Goal: Task Accomplishment & Management: Use online tool/utility

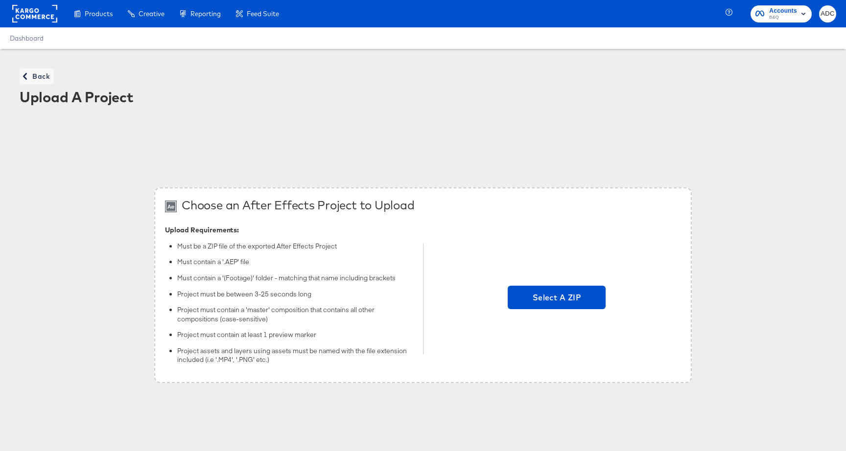
click at [30, 9] on rect at bounding box center [34, 14] width 45 height 18
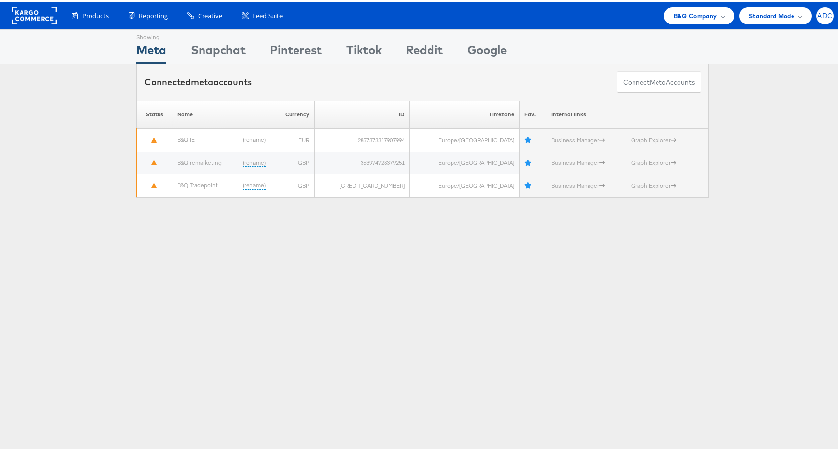
click at [818, 11] on span "ADC" at bounding box center [825, 14] width 15 height 6
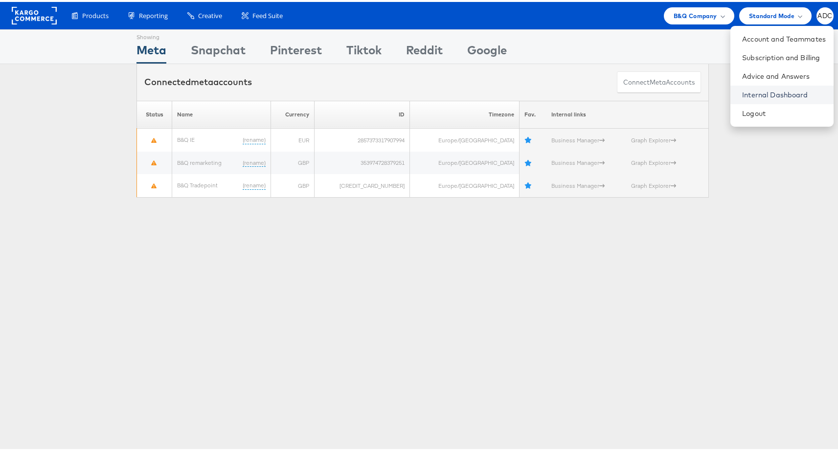
click at [745, 92] on link "Internal Dashboard" at bounding box center [784, 93] width 84 height 10
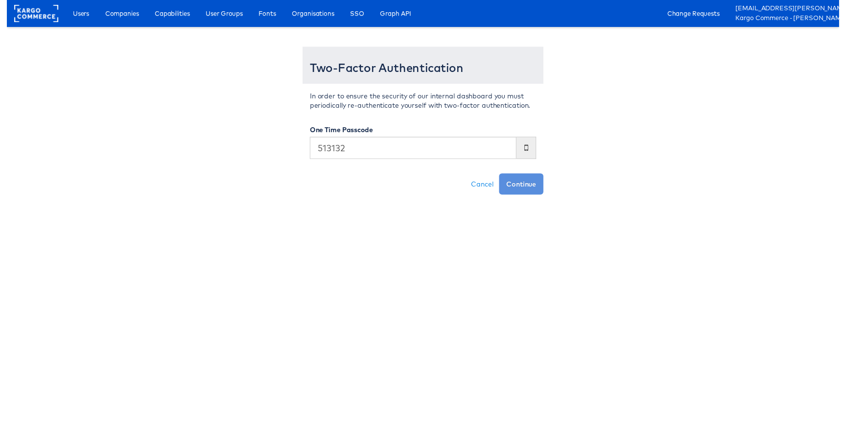
type input "513132"
click at [500, 176] on button "Continue" at bounding box center [522, 187] width 45 height 22
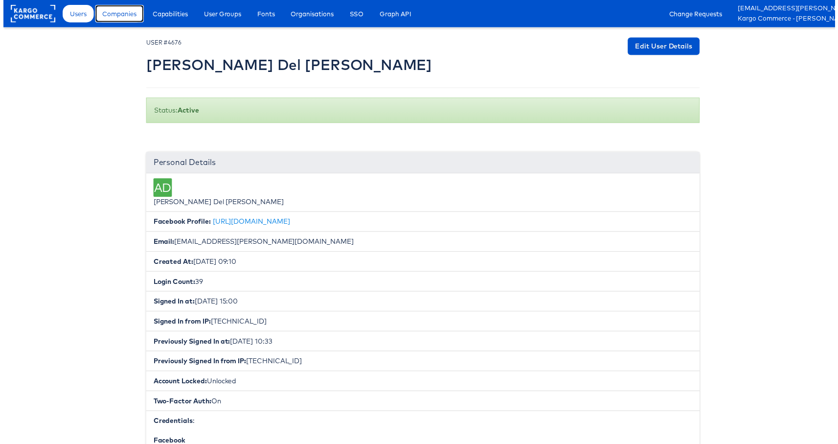
click at [112, 11] on span "Companies" at bounding box center [117, 14] width 34 height 10
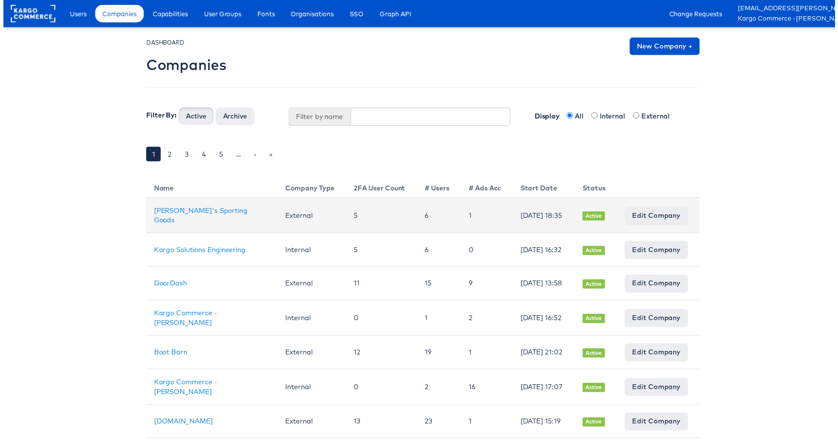
click at [161, 222] on td "[PERSON_NAME]'s Sporting Goods" at bounding box center [210, 217] width 133 height 36
click at [160, 219] on link "Dick's Sporting Goods" at bounding box center [199, 216] width 94 height 19
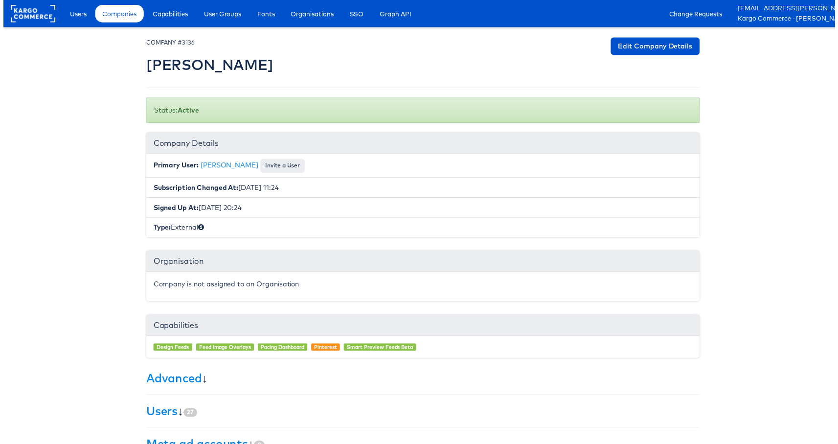
scroll to position [128, 0]
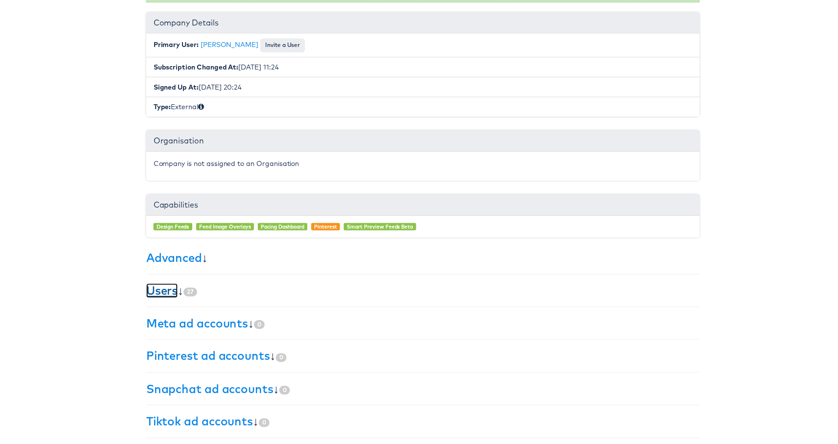
click at [161, 290] on link "Users" at bounding box center [160, 292] width 32 height 15
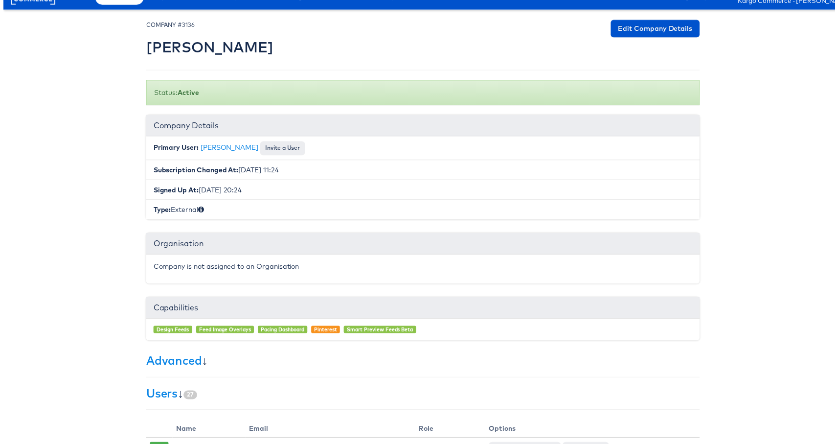
scroll to position [0, 0]
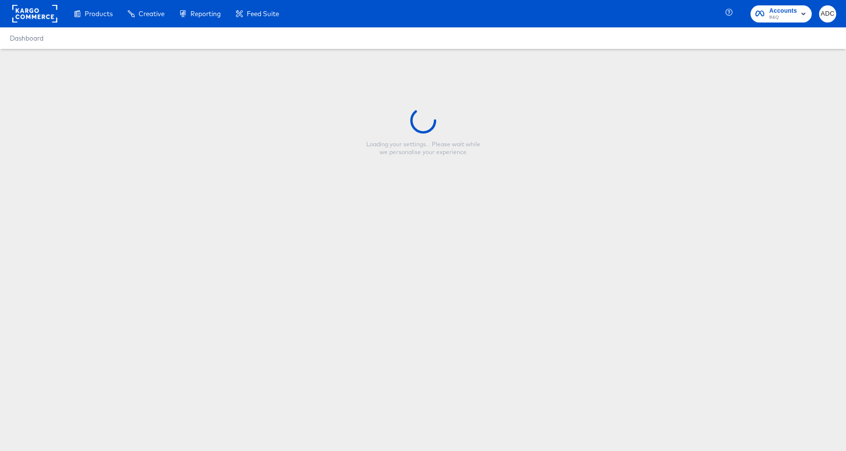
type input "Skyscraper-Overlay-Full Price"
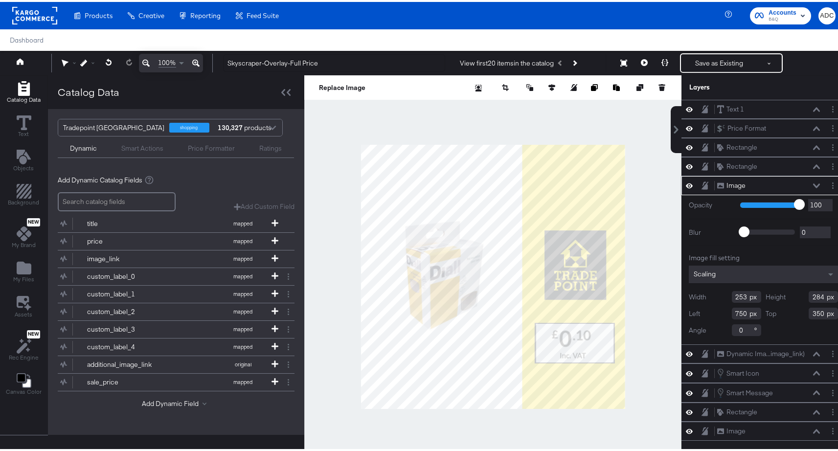
click at [813, 186] on button at bounding box center [817, 184] width 8 height 6
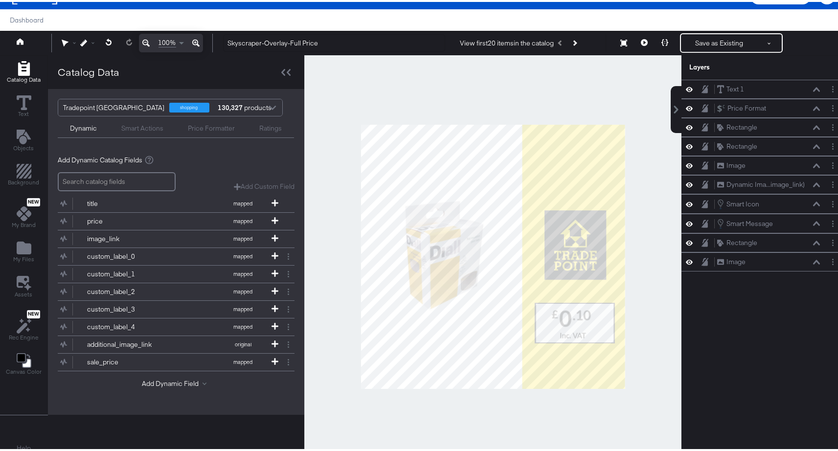
scroll to position [25, 0]
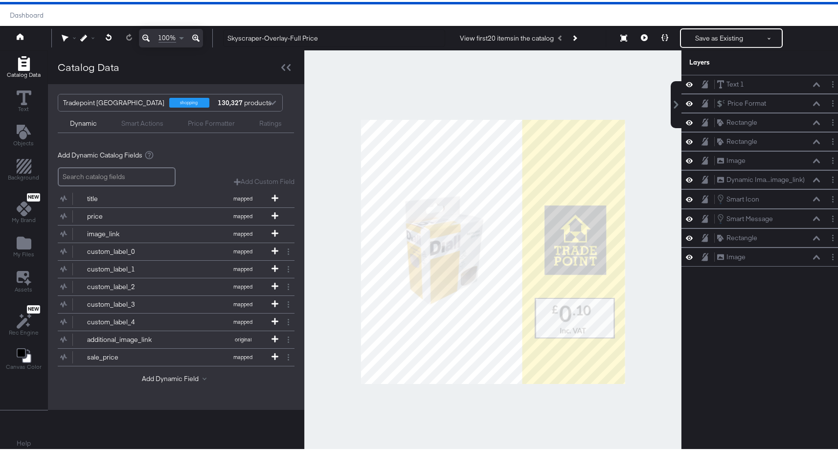
click at [761, 332] on div "Text 1 Text 1 Price Format Price Format Rectangle Rectangle Rectangle Rectangle…" at bounding box center [764, 254] width 164 height 363
click at [24, 99] on icon at bounding box center [24, 96] width 15 height 15
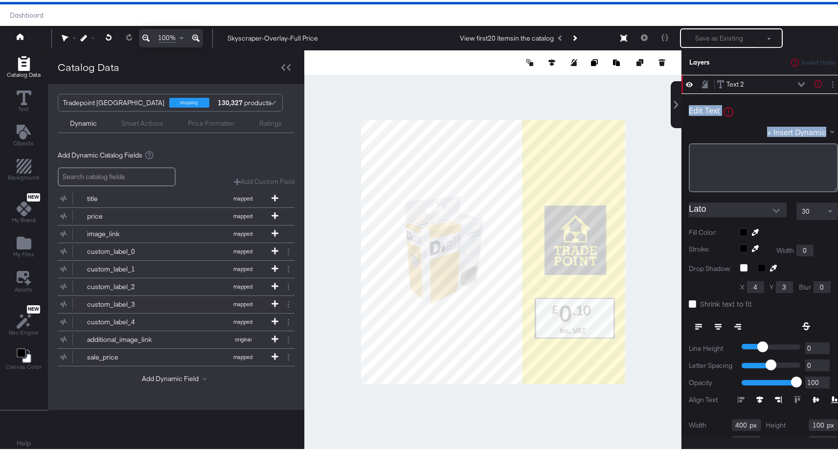
drag, startPoint x: 760, startPoint y: 80, endPoint x: 762, endPoint y: 169, distance: 89.6
click at [763, 169] on div "Text 2 Text 2 Text is too short (minimum is 1 characters) Edit Text Text is too…" at bounding box center [764, 272] width 164 height 398
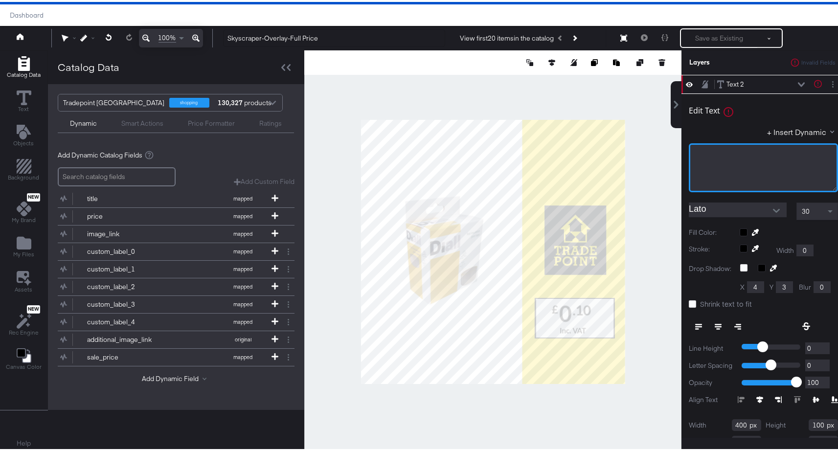
click at [741, 172] on div "﻿" at bounding box center [763, 165] width 149 height 49
click at [712, 129] on div "+ Insert Dynamic" at bounding box center [763, 132] width 149 height 14
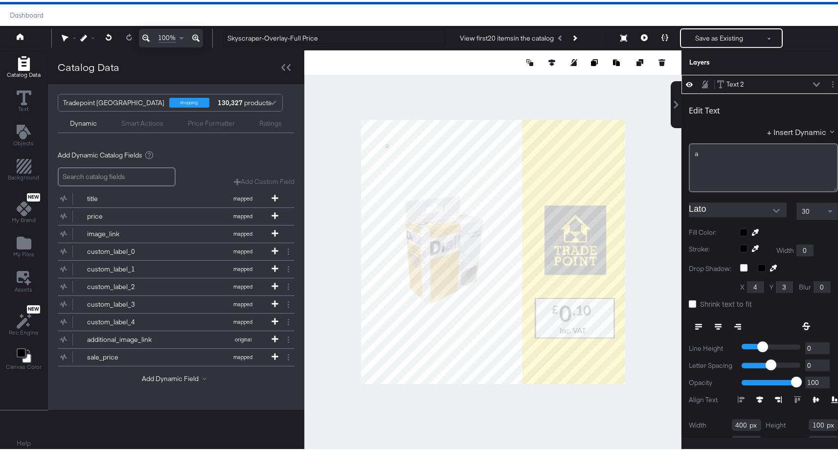
click at [635, 185] on div at bounding box center [492, 249] width 377 height 403
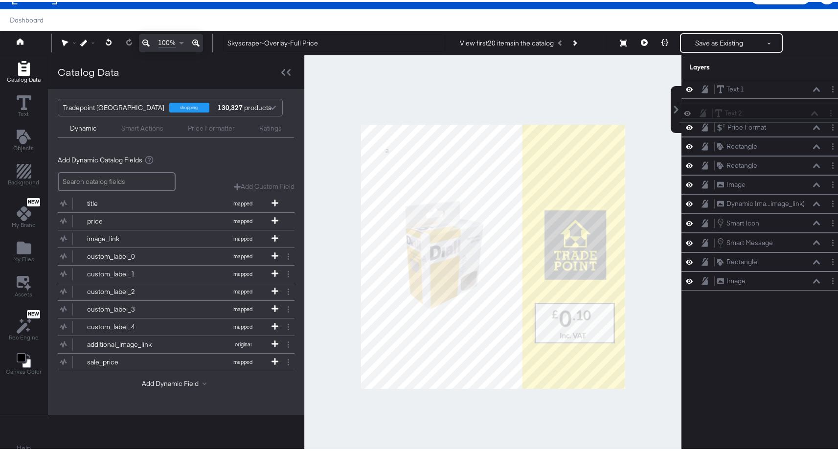
scroll to position [19, 0]
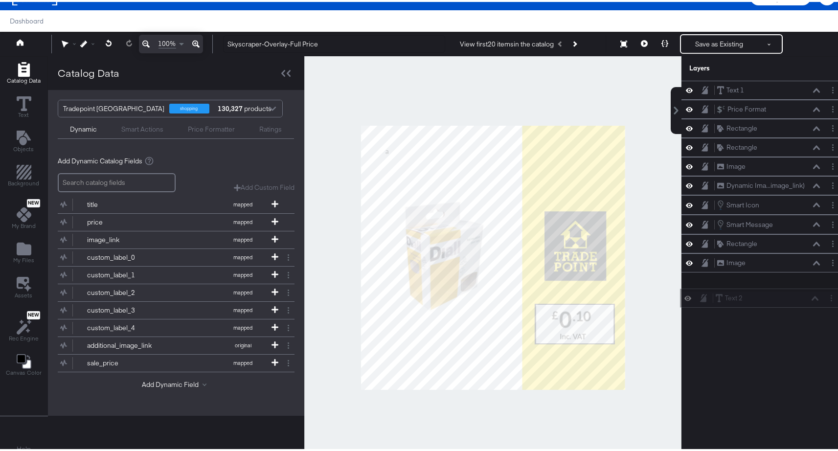
drag, startPoint x: 754, startPoint y: 87, endPoint x: 758, endPoint y: 304, distance: 216.8
click at [760, 304] on div "Text 2 Text 2 Text 1 Text 1 Price Format Price Format Rectangle Rectangle Recta…" at bounding box center [764, 260] width 164 height 363
click at [760, 283] on div "Text 2 Text 2" at bounding box center [769, 280] width 104 height 10
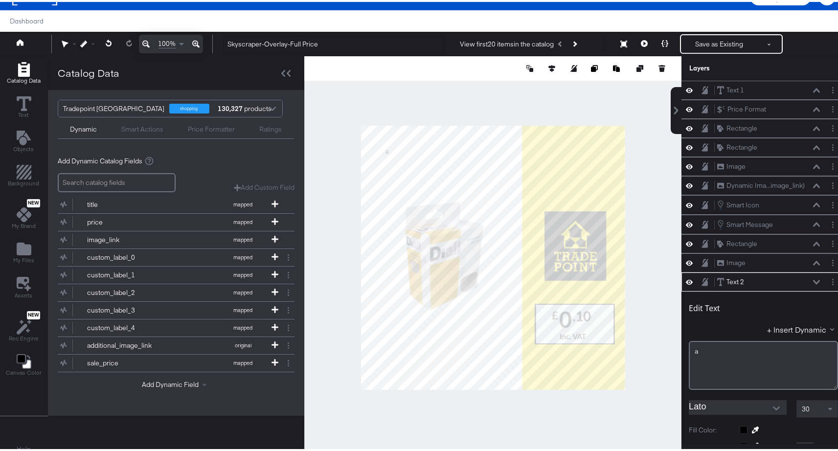
scroll to position [192, 0]
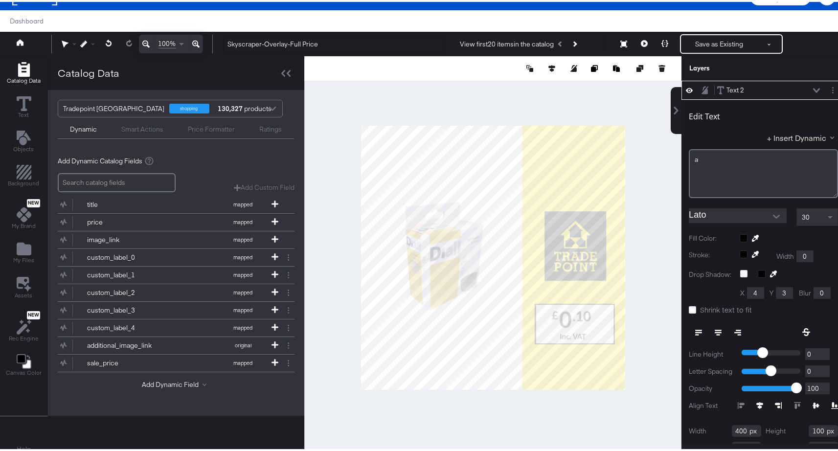
click at [433, 425] on div at bounding box center [492, 255] width 377 height 403
type input "238"
type input "1184"
click at [813, 87] on icon at bounding box center [816, 88] width 7 height 5
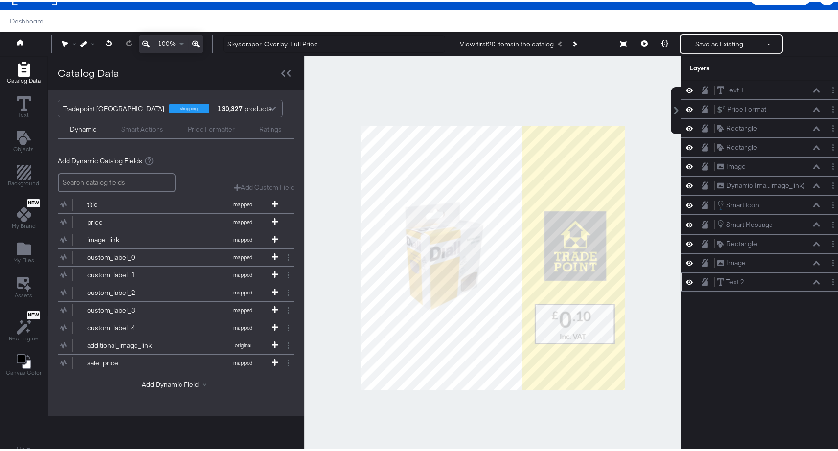
click at [761, 280] on div "Text 2 Text 2" at bounding box center [769, 280] width 104 height 10
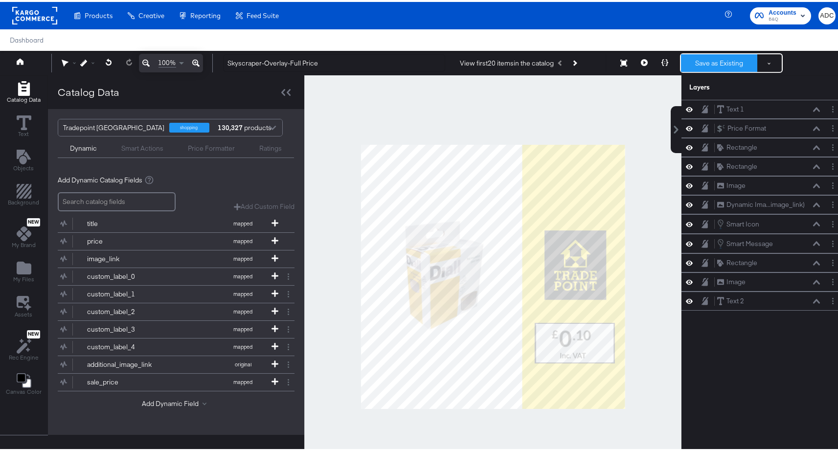
click at [706, 60] on button "Save as Existing" at bounding box center [719, 61] width 76 height 18
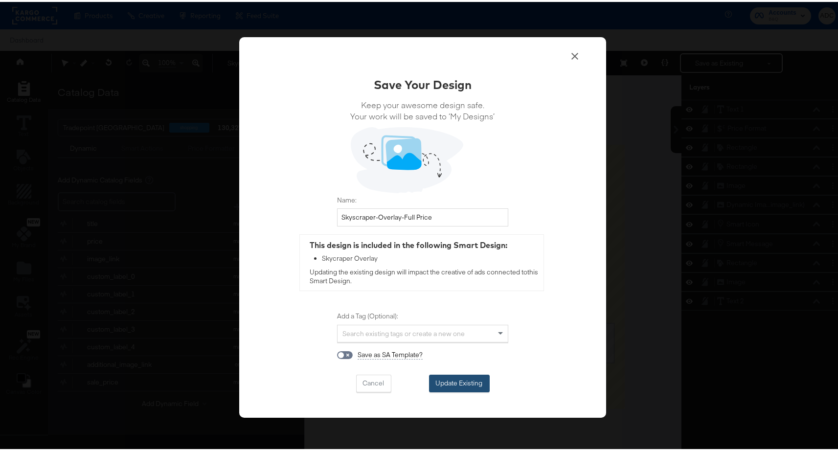
click at [456, 387] on button "Update Existing" at bounding box center [459, 382] width 61 height 18
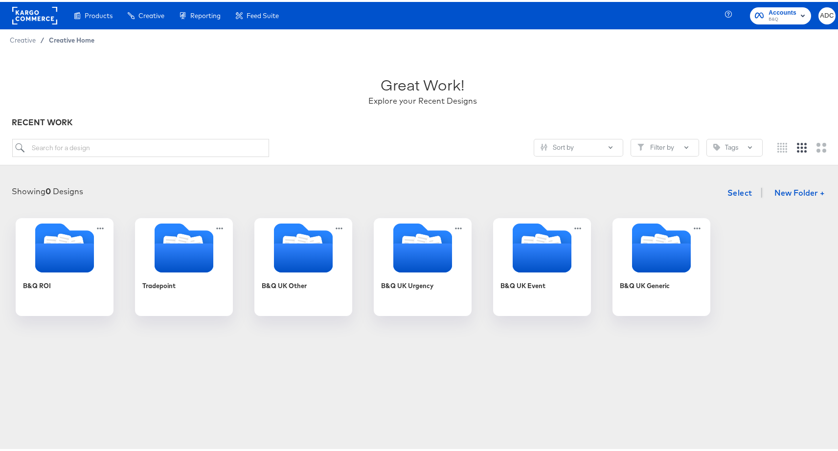
click at [54, 34] on span "Creative Home" at bounding box center [72, 38] width 46 height 8
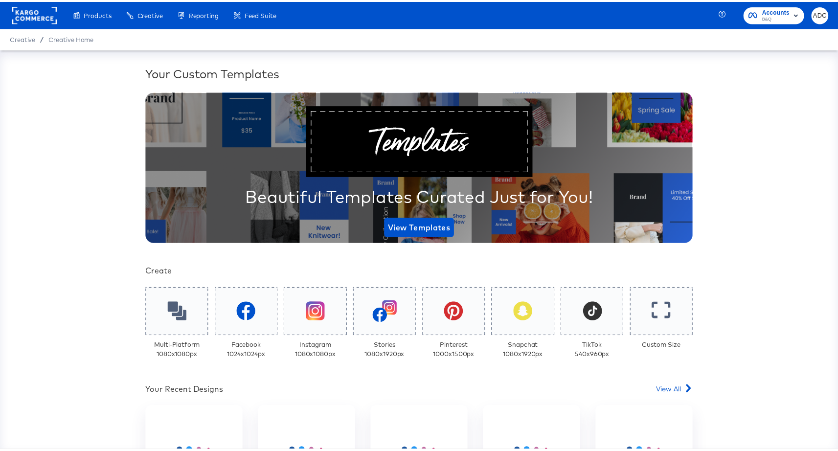
scroll to position [160, 0]
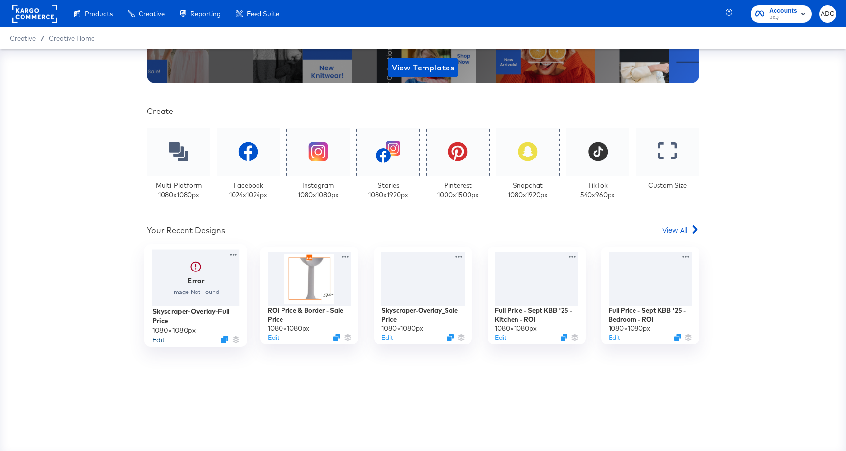
click at [152, 339] on button "Edit" at bounding box center [158, 339] width 12 height 9
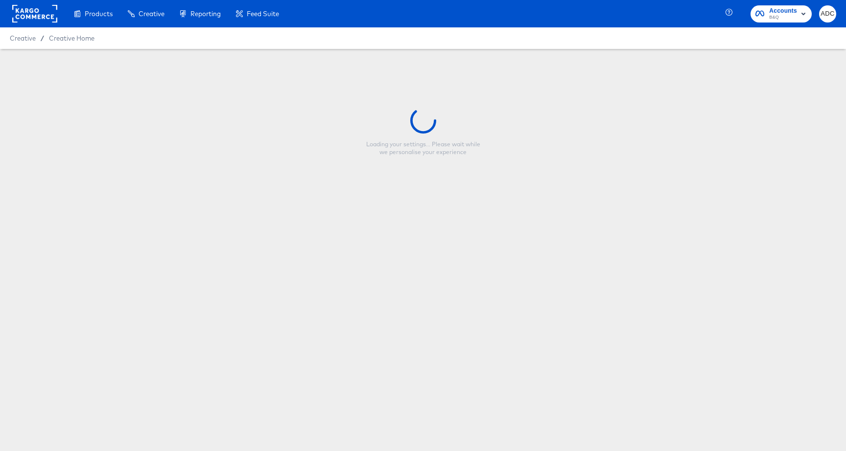
type input "Skyscraper-Overlay-Full Price"
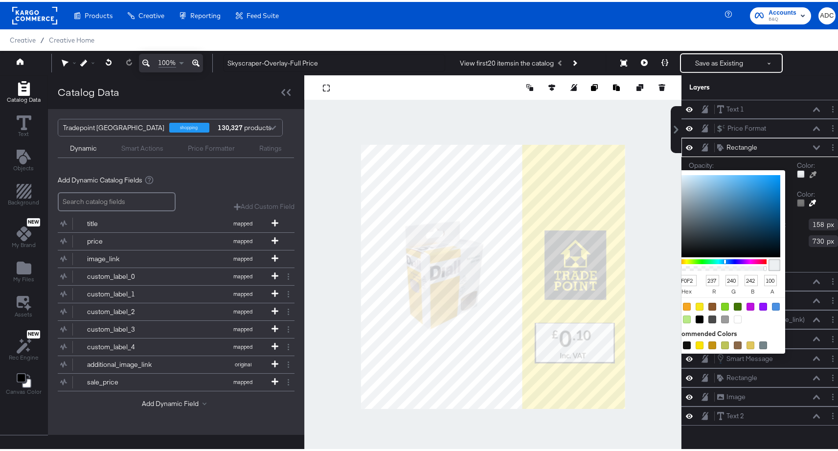
click at [797, 170] on div at bounding box center [801, 172] width 8 height 8
click at [683, 281] on input "EDF0F2" at bounding box center [683, 278] width 26 height 11
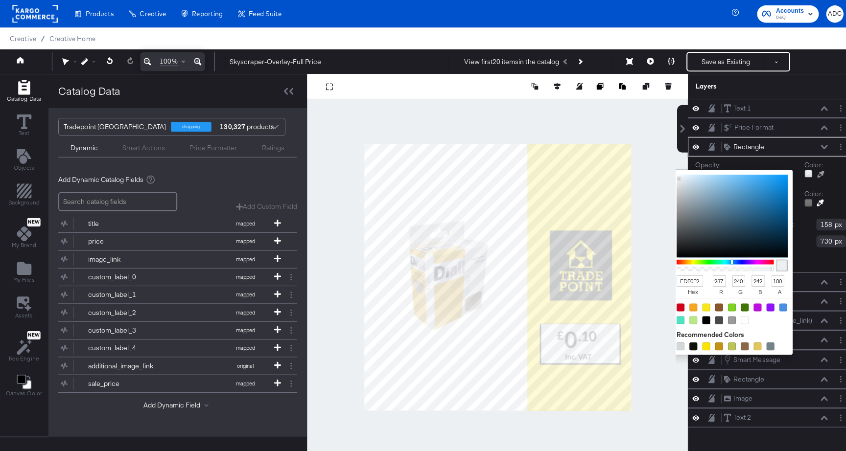
scroll to position [0, 0]
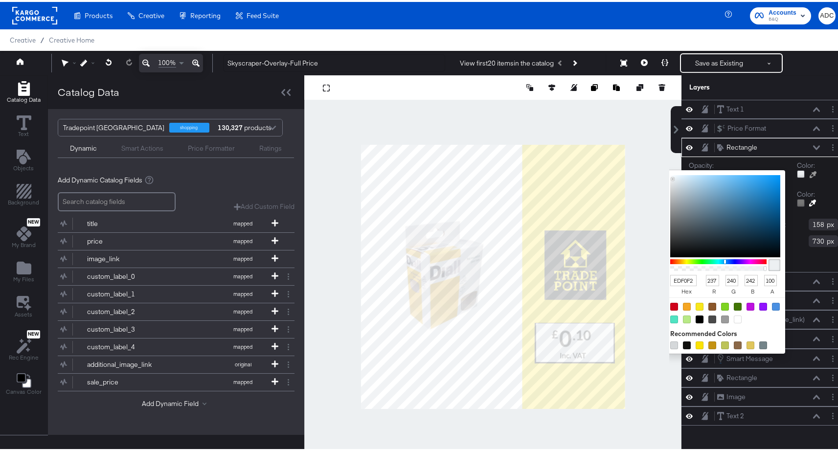
type input "EDF0F1"
type input "241"
type input "EDF0F2"
type input "242"
click at [802, 258] on div "Width 317 Height 158 Left 716 Top 730 Angle 0" at bounding box center [763, 239] width 149 height 45
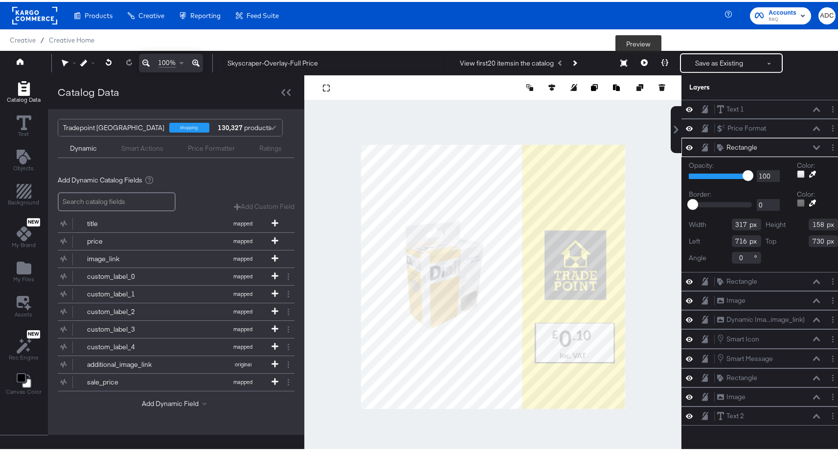
click at [641, 61] on icon at bounding box center [644, 60] width 7 height 7
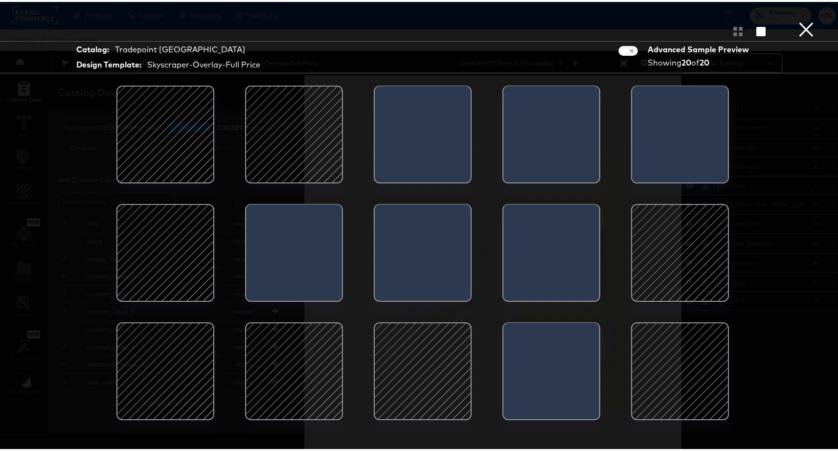
click at [801, 20] on button "×" at bounding box center [807, 10] width 20 height 20
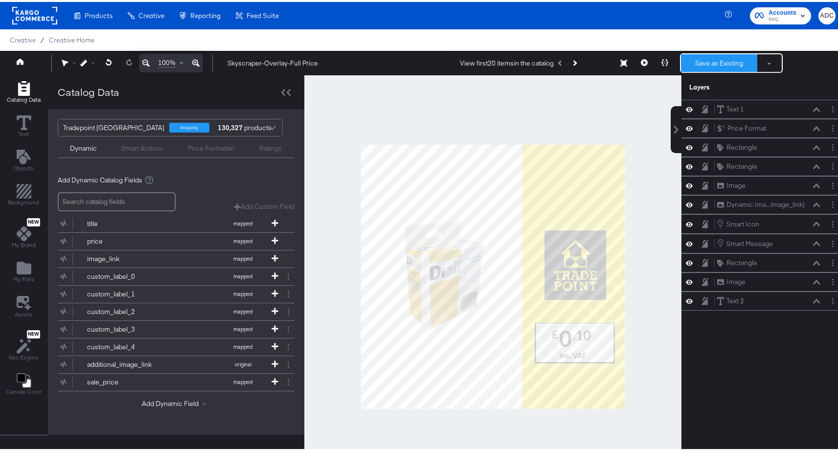
click at [697, 57] on button "Save as Existing" at bounding box center [719, 61] width 76 height 18
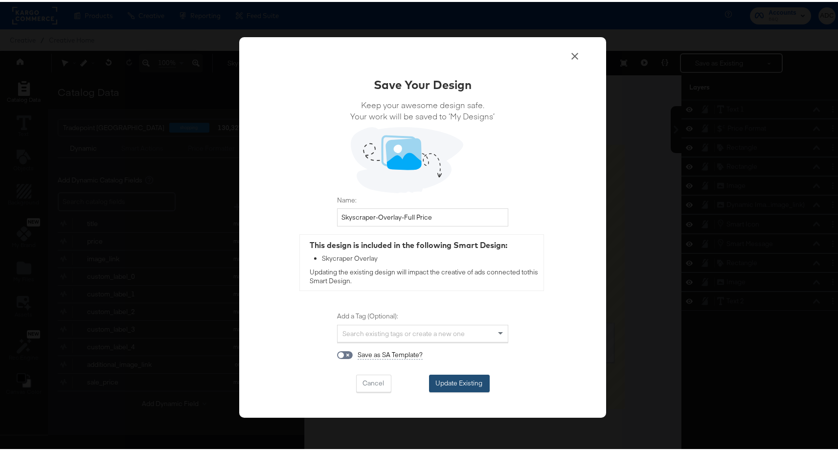
click at [459, 380] on button "Update Existing" at bounding box center [459, 382] width 61 height 18
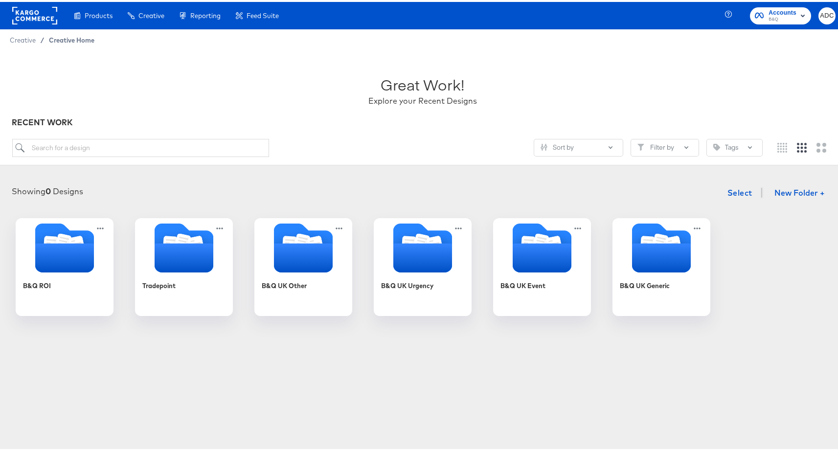
click at [75, 38] on span "Creative Home" at bounding box center [72, 38] width 46 height 8
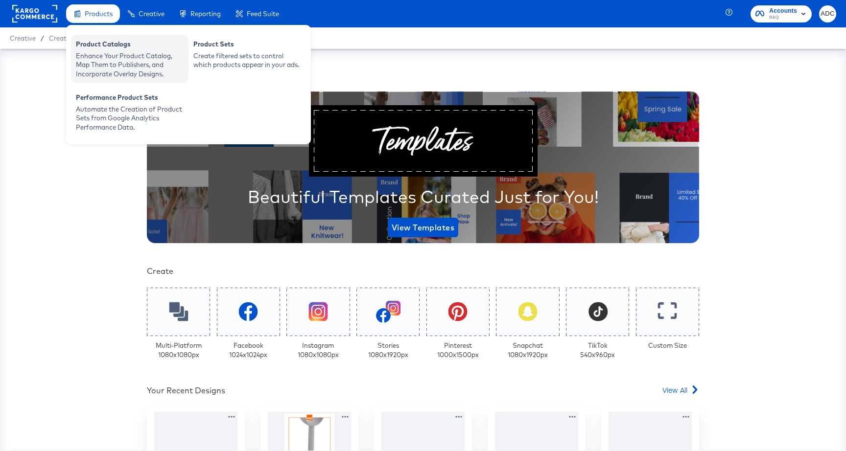
click at [103, 69] on div "Enhance Your Product Catalog, Map Them to Publishers, and Incorporate Overlay D…" at bounding box center [130, 64] width 108 height 27
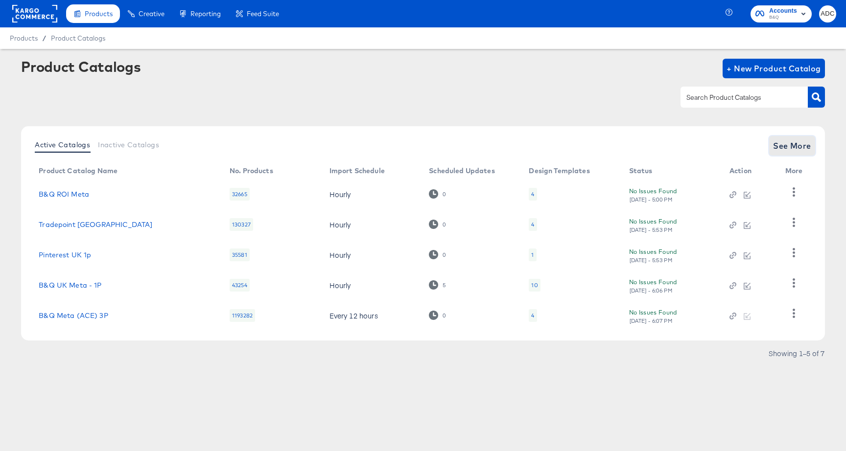
click at [780, 142] on span "See More" at bounding box center [792, 146] width 38 height 14
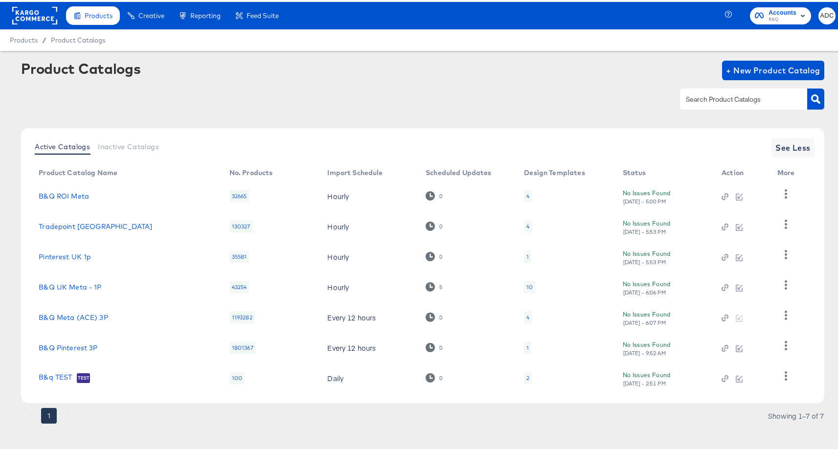
click at [548, 107] on div at bounding box center [422, 97] width 803 height 22
click at [66, 222] on link "Tradepoint UK" at bounding box center [96, 225] width 114 height 8
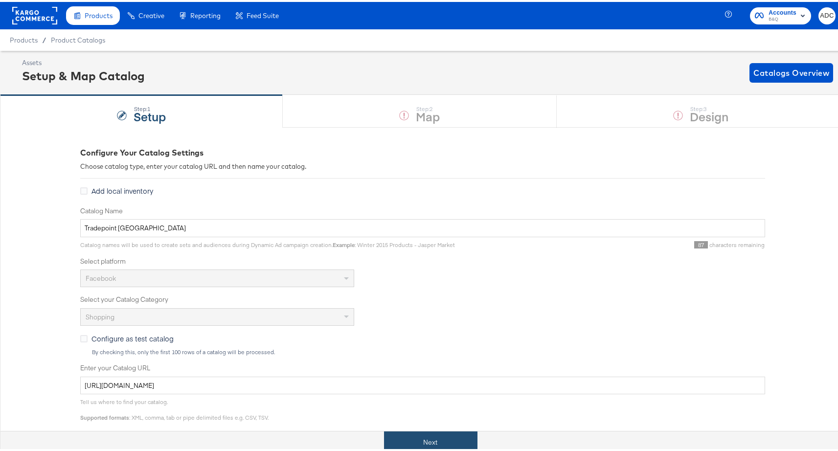
click at [425, 435] on button "Next" at bounding box center [430, 441] width 93 height 22
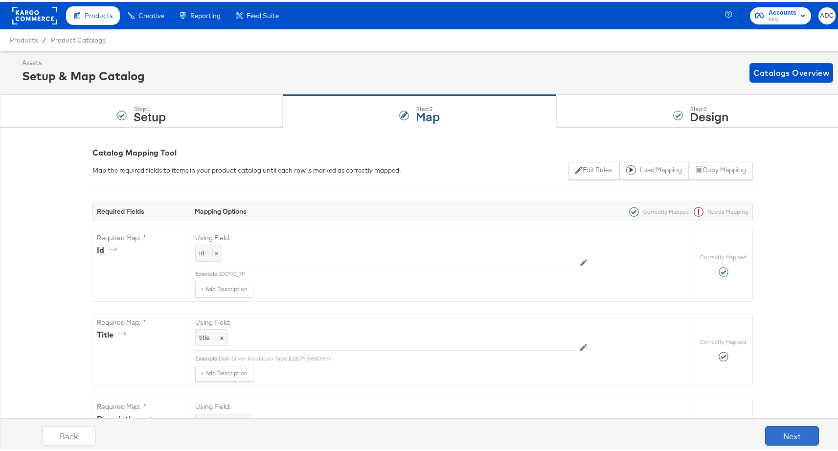
click at [778, 429] on button "Next" at bounding box center [792, 434] width 54 height 20
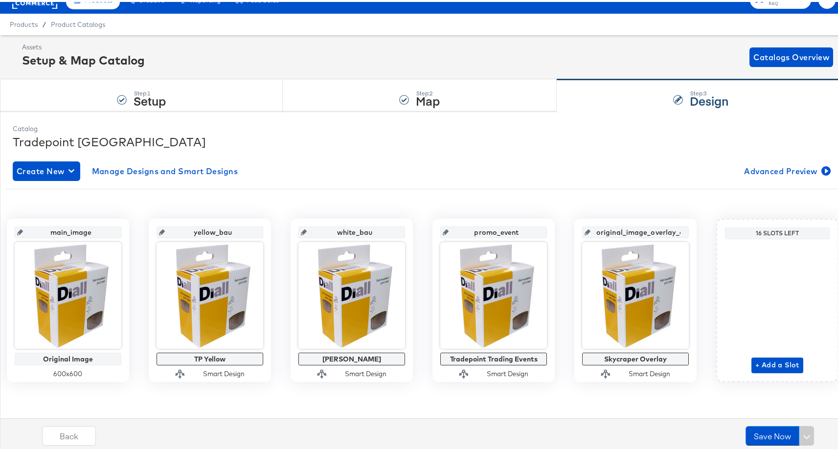
scroll to position [194, 0]
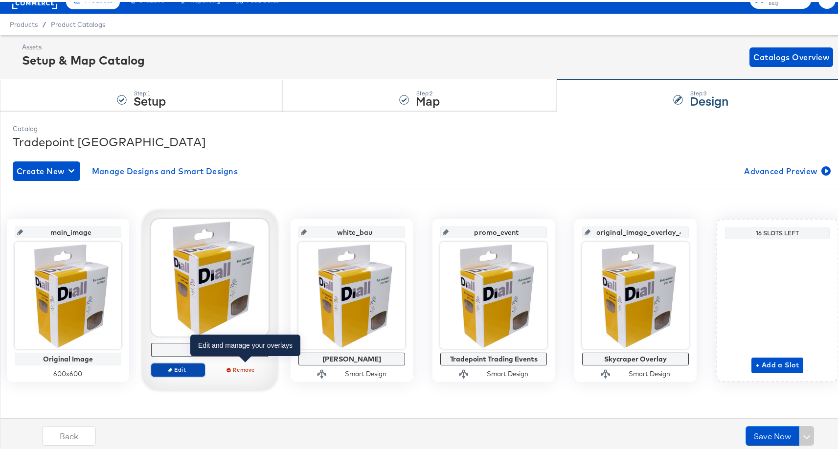
click at [201, 364] on span "Edit" at bounding box center [178, 367] width 45 height 7
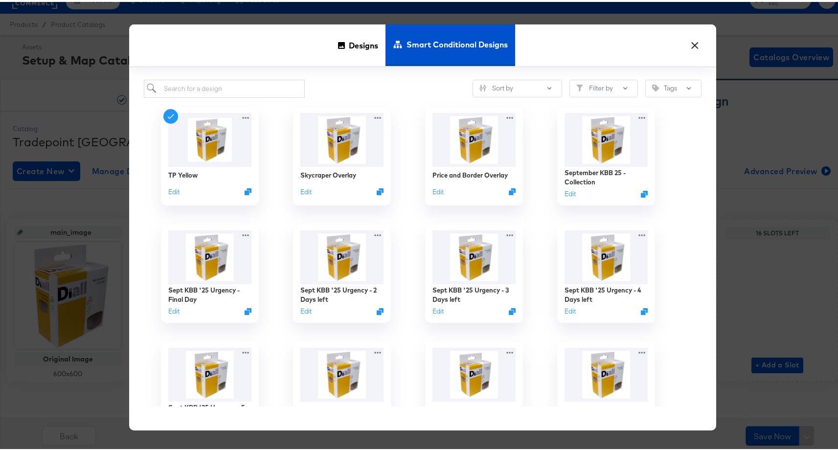
click at [687, 44] on button "×" at bounding box center [695, 41] width 18 height 18
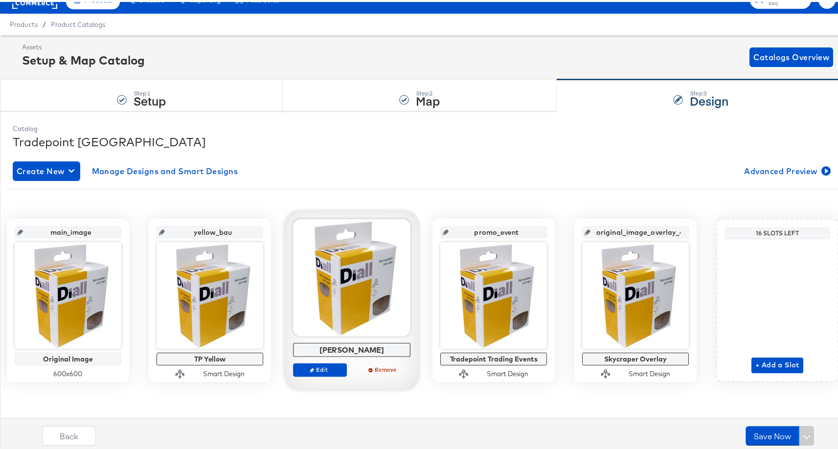
click at [408, 343] on div "TP White" at bounding box center [352, 347] width 112 height 9
click at [411, 217] on div at bounding box center [351, 275] width 117 height 117
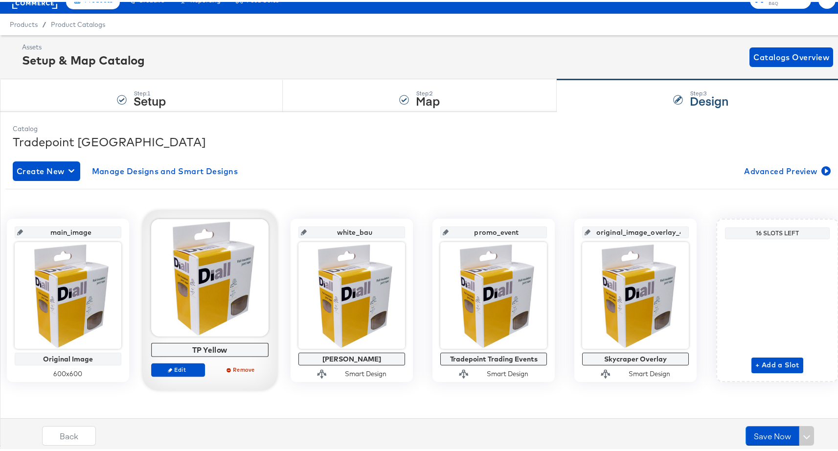
click at [269, 217] on div at bounding box center [209, 275] width 117 height 117
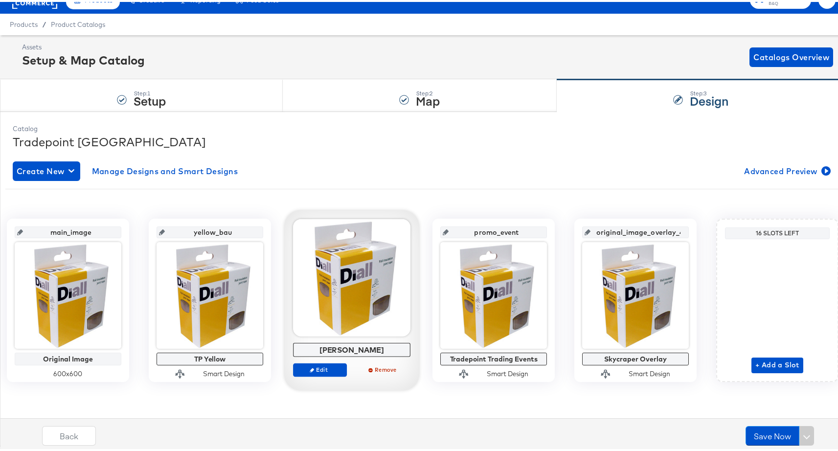
scroll to position [0, 0]
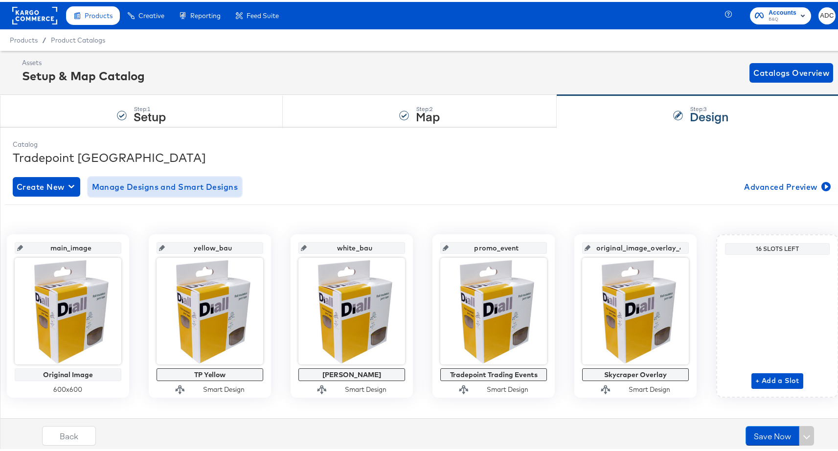
click at [172, 183] on span "Manage Designs and Smart Designs" at bounding box center [165, 185] width 146 height 14
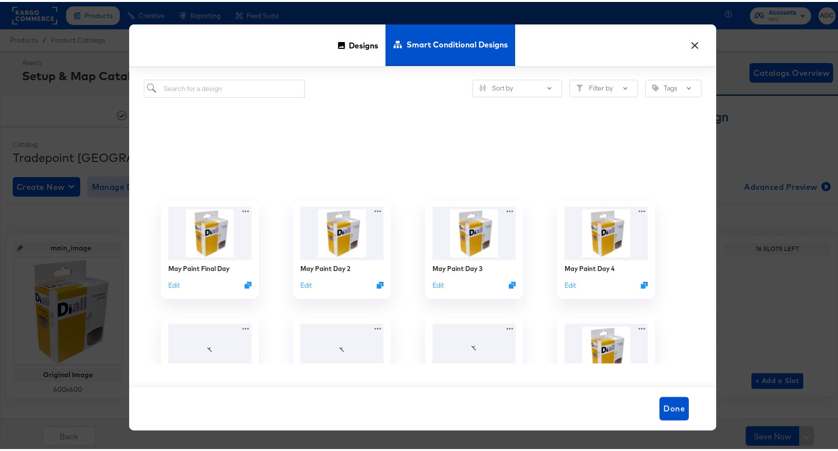
scroll to position [1646, 0]
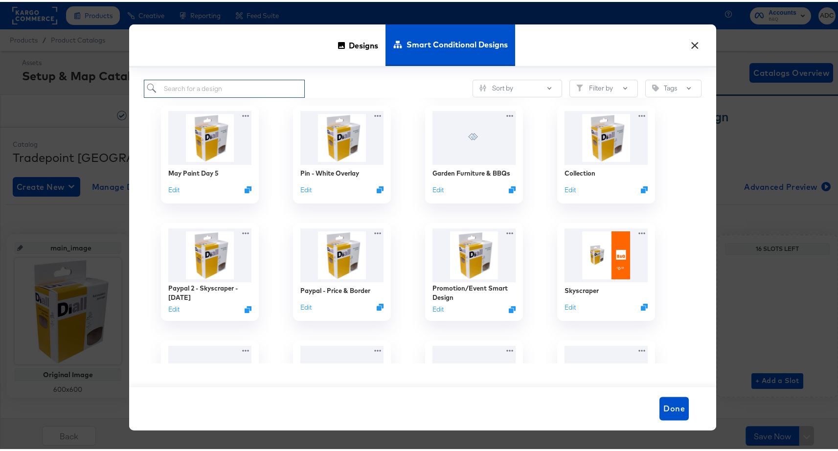
click at [261, 88] on input "search" at bounding box center [224, 87] width 161 height 18
type input "skyscrapper"
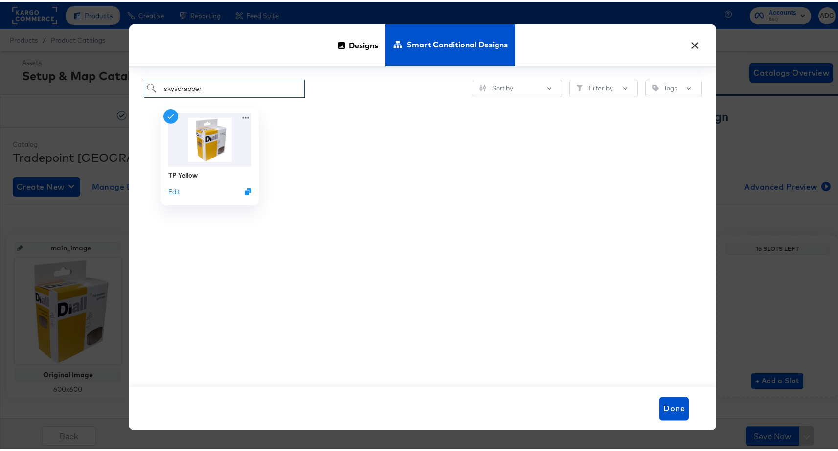
click at [238, 85] on input "skyscrapper" at bounding box center [224, 87] width 161 height 18
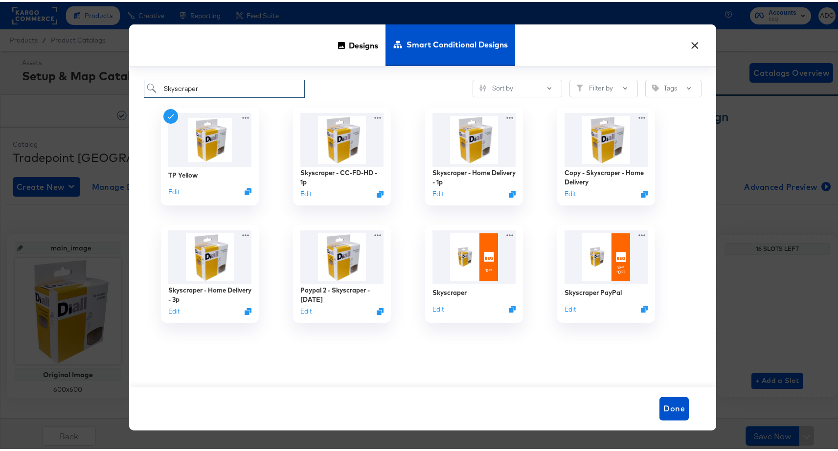
click at [157, 89] on input "Skyscraper" at bounding box center [224, 87] width 161 height 18
click at [157, 90] on input "Skyscraper" at bounding box center [224, 87] width 161 height 18
paste input "-Overlay-Full Price"
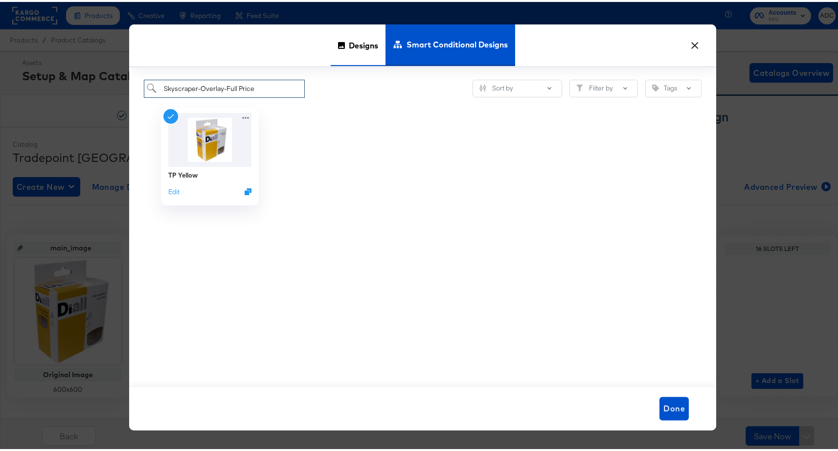
type input "Skyscraper-Overlay-Full Price"
click at [362, 44] on span "Designs" at bounding box center [363, 43] width 29 height 43
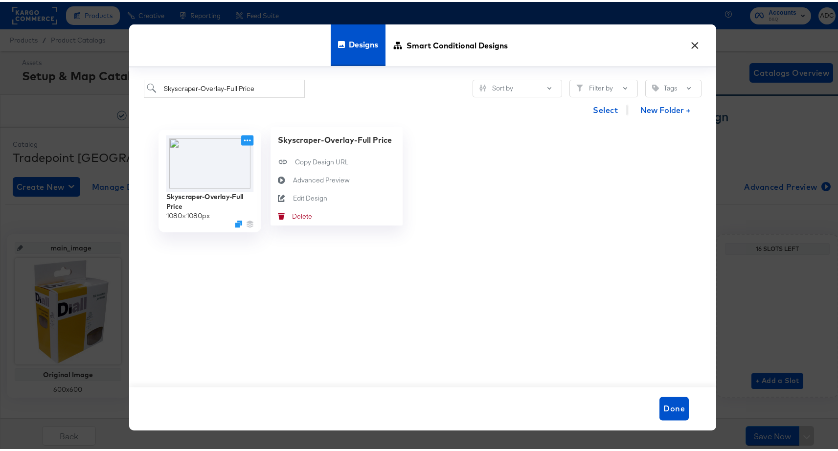
click at [247, 138] on icon at bounding box center [247, 139] width 7 height 2
click at [313, 211] on button "Delete Delete" at bounding box center [337, 215] width 132 height 18
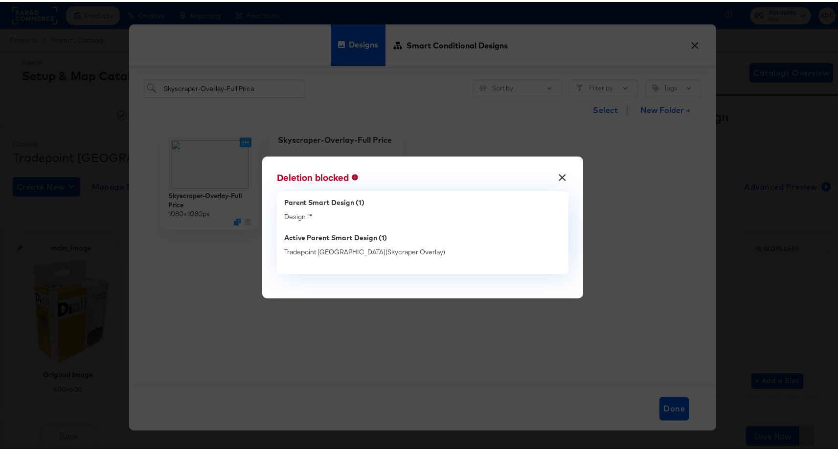
click at [557, 173] on button "×" at bounding box center [562, 173] width 18 height 18
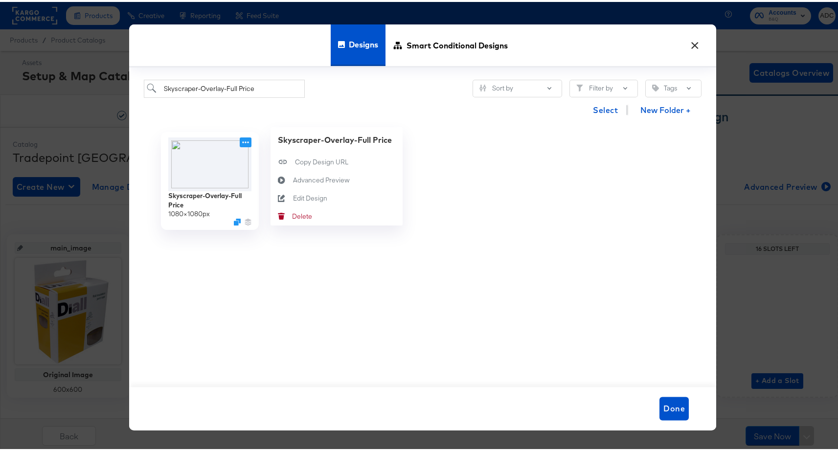
click at [689, 44] on button "×" at bounding box center [695, 41] width 18 height 18
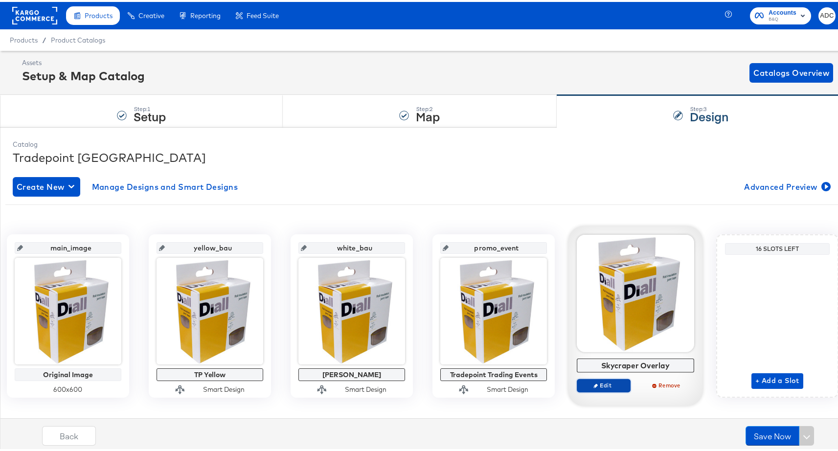
click at [626, 382] on span "Edit" at bounding box center [603, 383] width 45 height 7
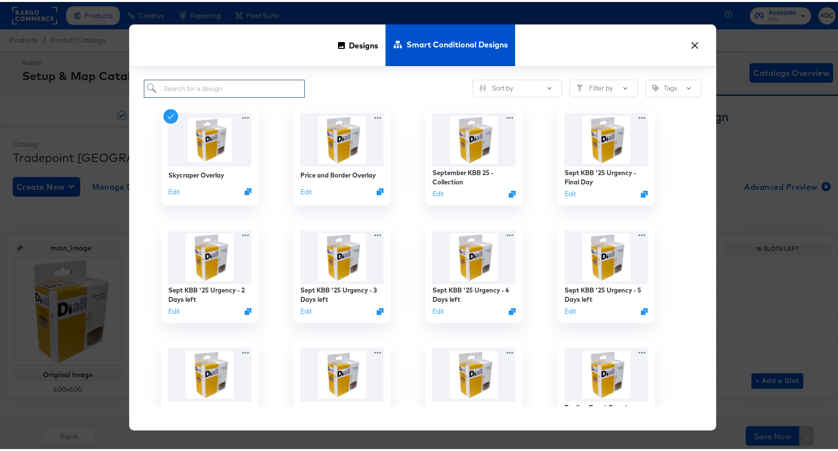
click at [214, 82] on input "search" at bounding box center [224, 87] width 161 height 18
paste input "Skyscraper-Overlay-Full Price"
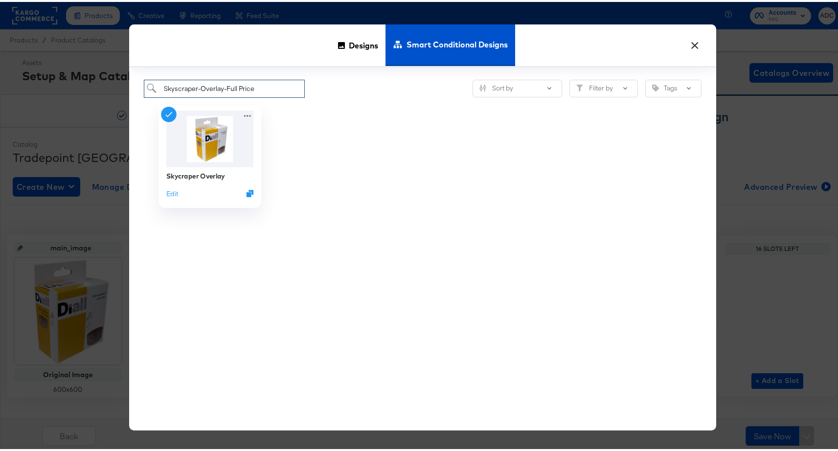
type input "Skyscraper-Overlay-Full Price"
click at [175, 191] on div "Edit" at bounding box center [210, 191] width 88 height 9
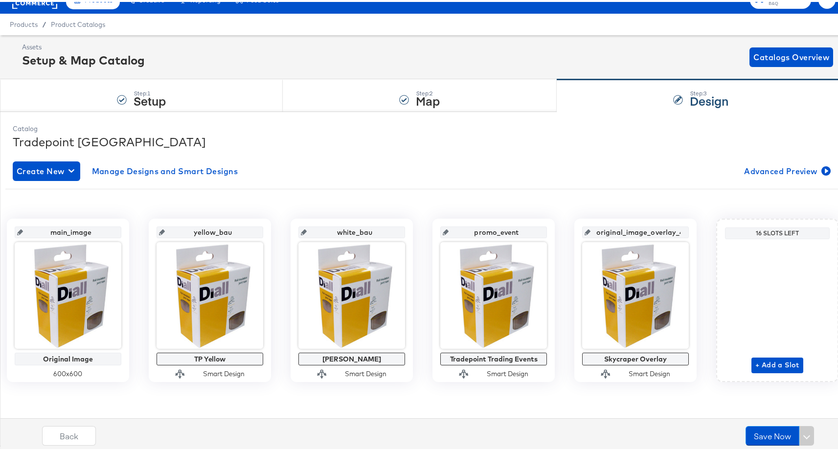
scroll to position [139, 0]
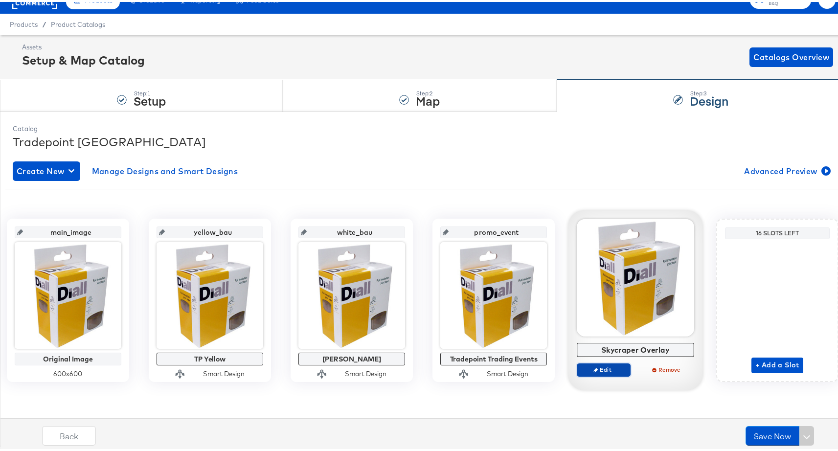
click at [626, 364] on span "Edit" at bounding box center [603, 367] width 45 height 7
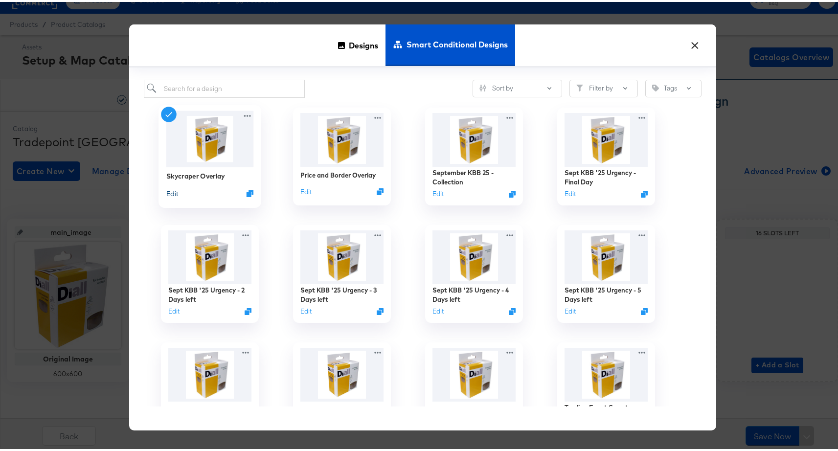
click at [168, 190] on button "Edit" at bounding box center [172, 191] width 12 height 9
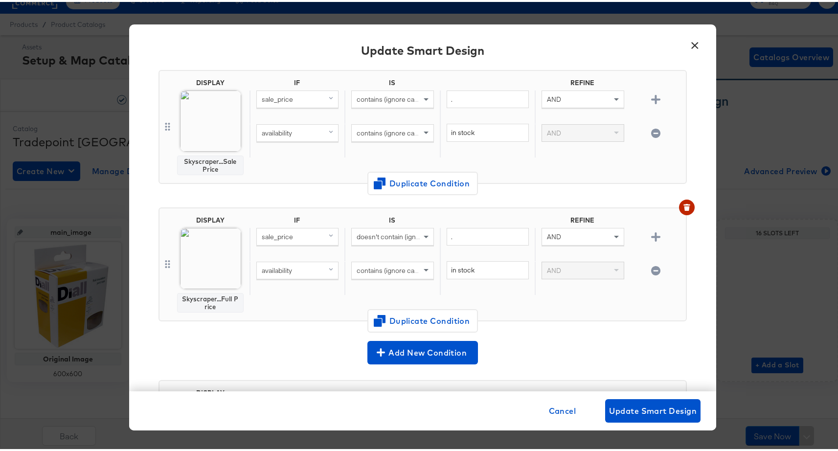
scroll to position [97, 0]
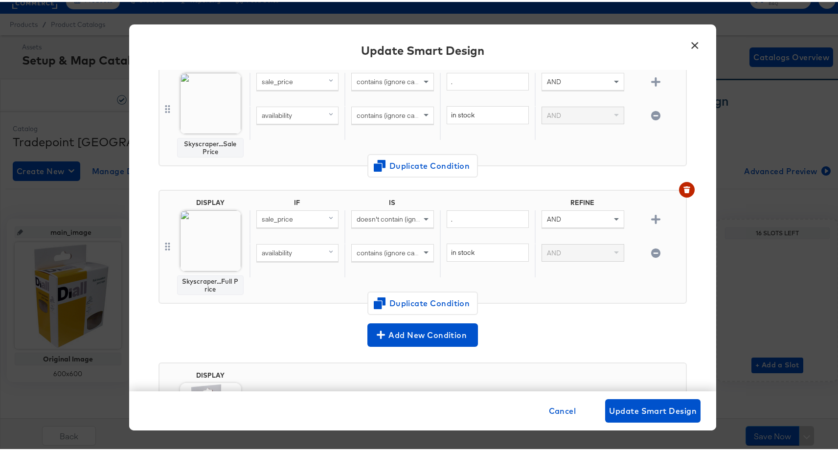
click at [694, 42] on button "×" at bounding box center [695, 41] width 18 height 18
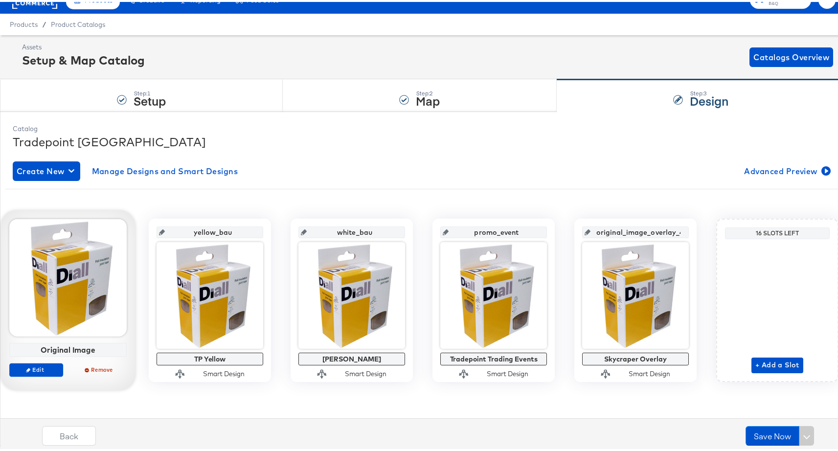
scroll to position [0, 0]
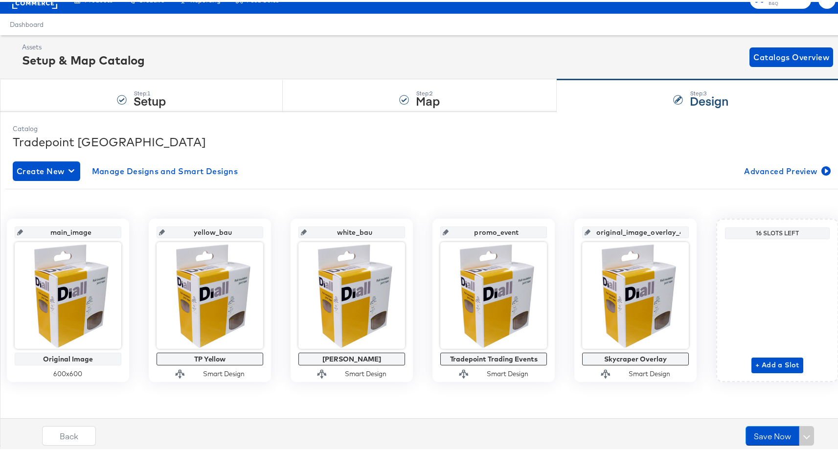
scroll to position [198, 0]
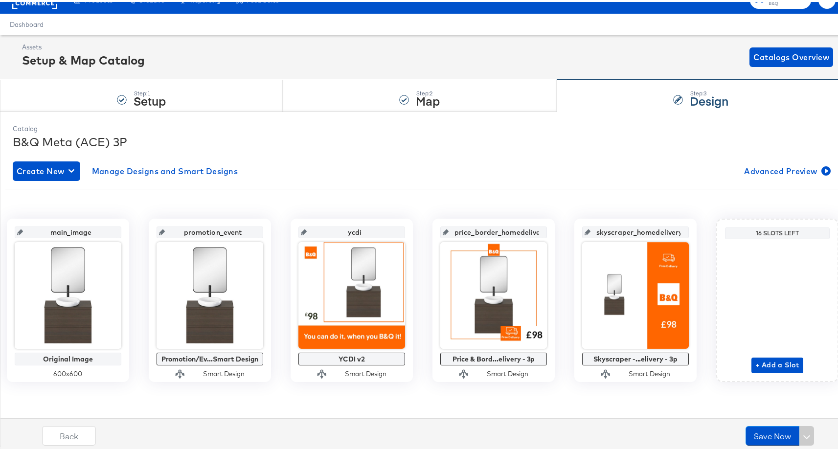
scroll to position [198, 0]
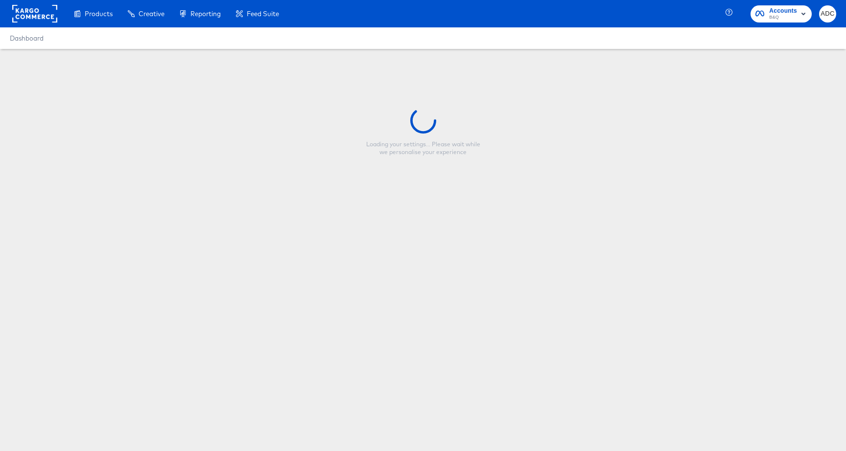
type input "Skyscraper-Overlay-Full Price"
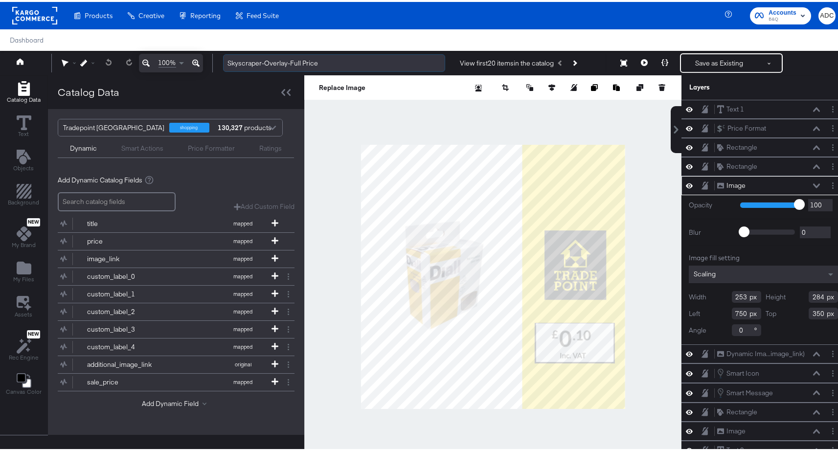
click at [281, 63] on input "Skyscraper-Overlay-Full Price" at bounding box center [334, 61] width 222 height 18
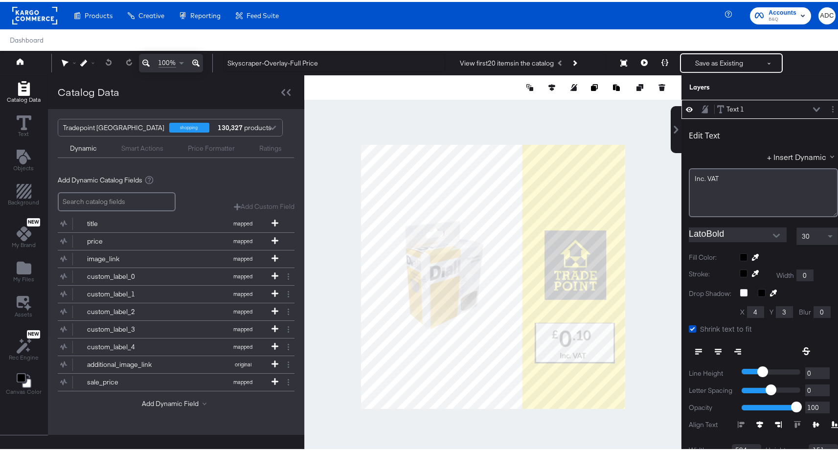
scroll to position [2, 0]
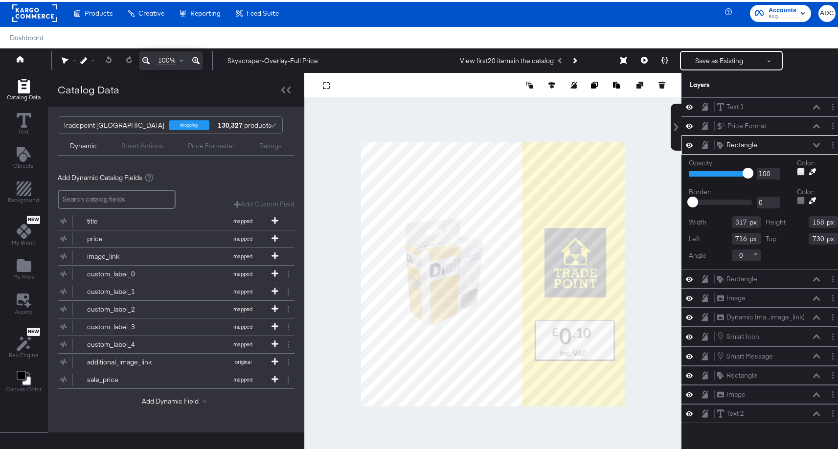
click at [797, 170] on div at bounding box center [801, 170] width 8 height 8
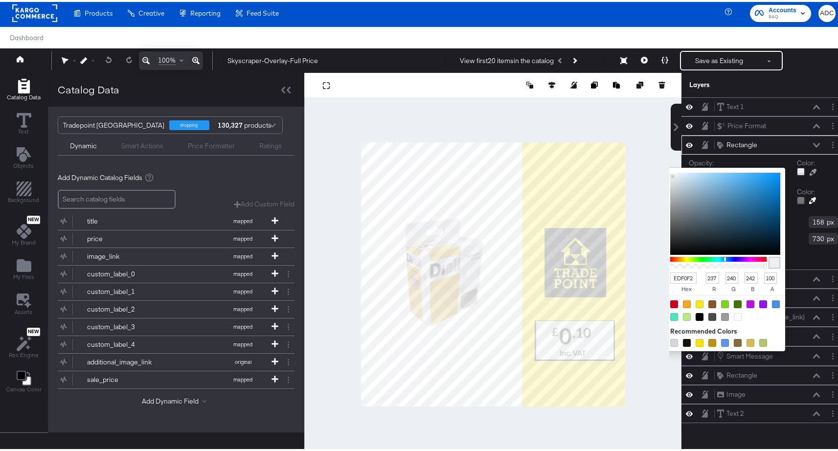
click at [677, 270] on div "EDF0F2 hex 237 r 240 g 242 b 100 a" at bounding box center [725, 281] width 110 height 24
click at [678, 274] on input "EDF0F2" at bounding box center [683, 276] width 26 height 11
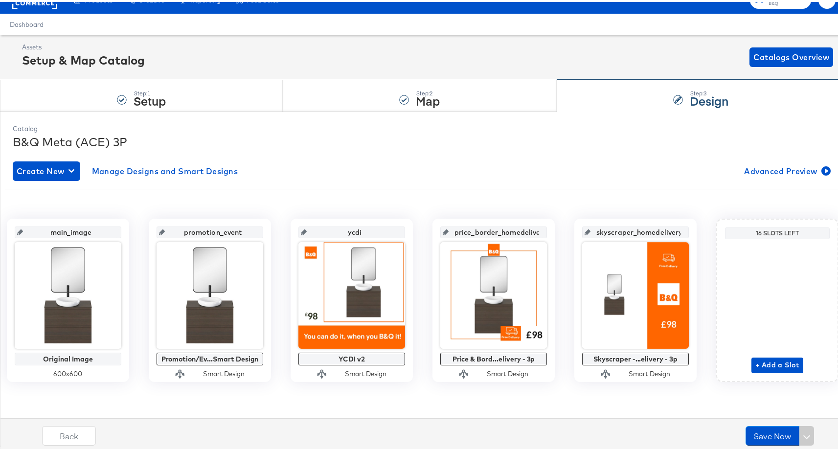
scroll to position [46, 0]
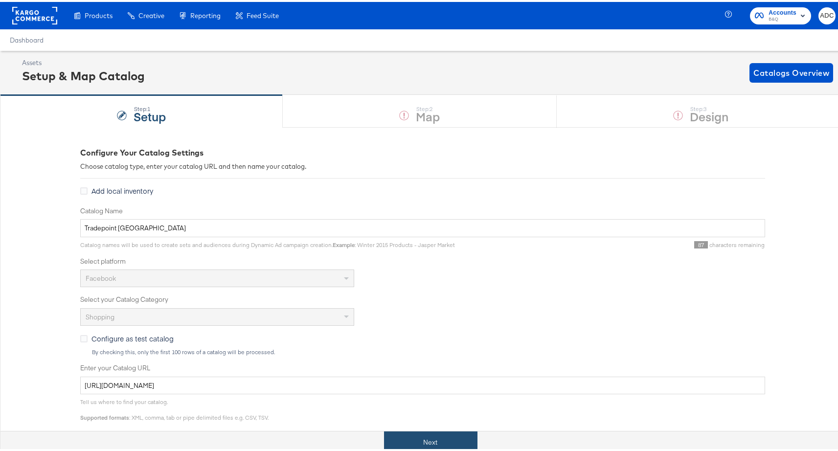
click at [439, 434] on button "Next" at bounding box center [430, 441] width 93 height 22
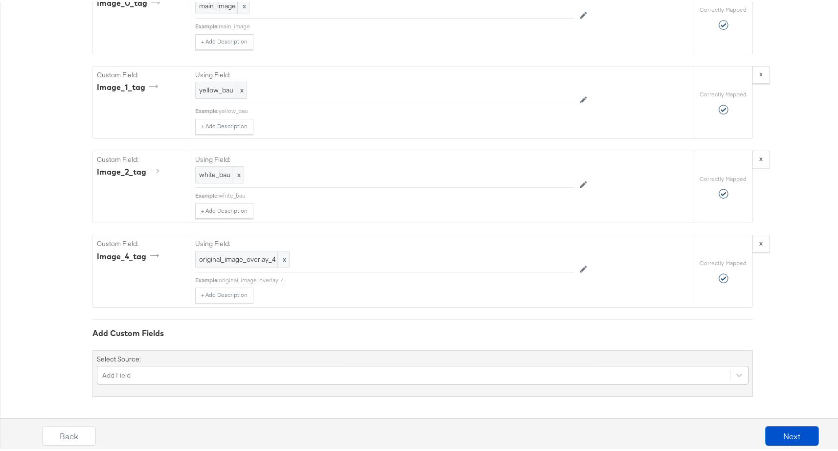
click at [228, 378] on div "Add Field" at bounding box center [423, 373] width 652 height 19
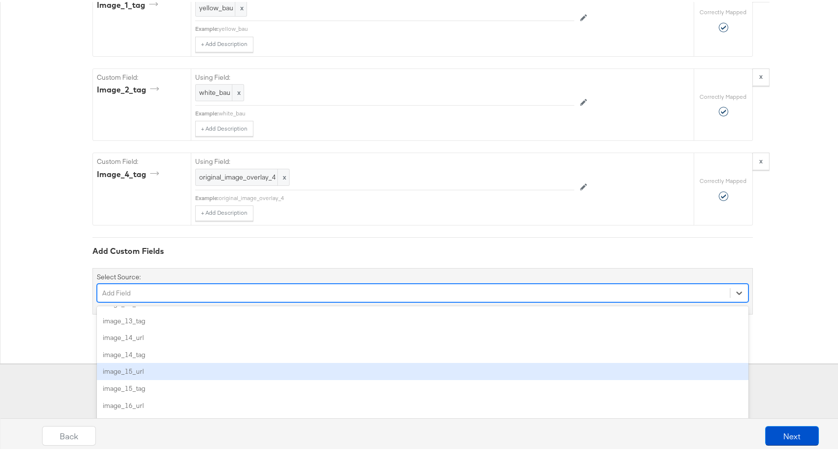
scroll to position [2581, 0]
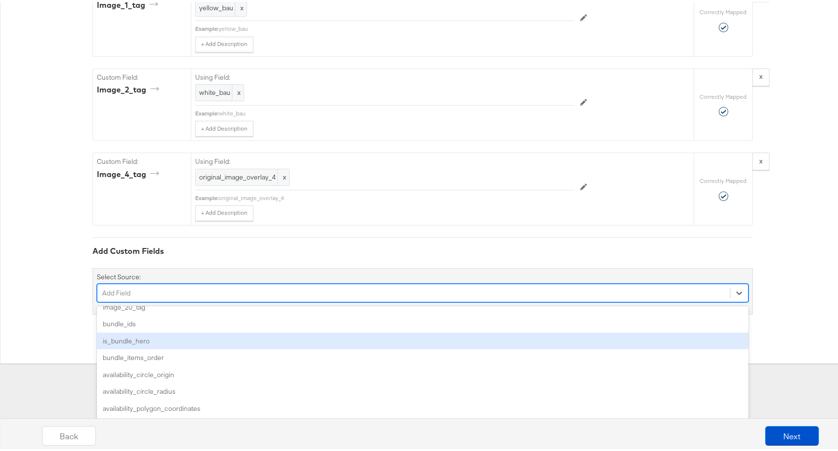
click at [176, 343] on div "is_bundle_hero" at bounding box center [423, 339] width 652 height 17
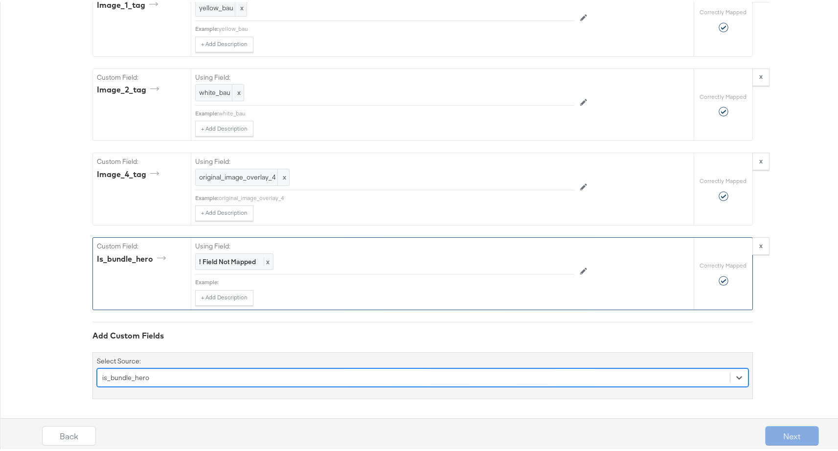
click at [229, 249] on label "Using Field:" at bounding box center [384, 244] width 379 height 9
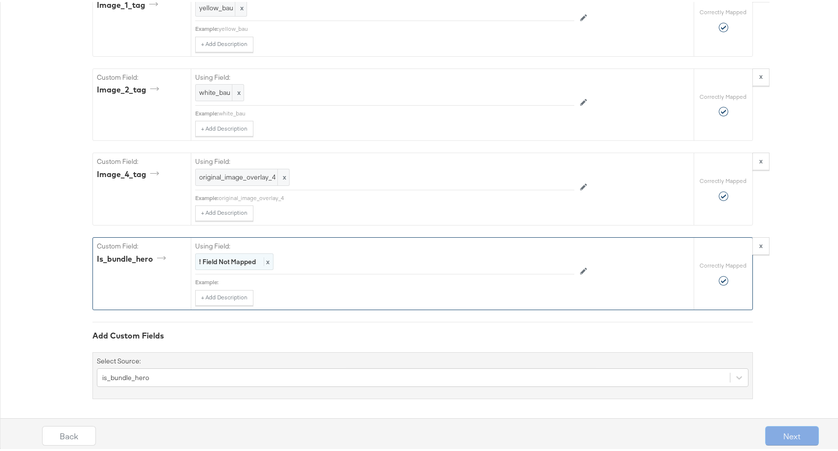
click at [231, 257] on strong "! Field Not Mapped" at bounding box center [227, 259] width 57 height 9
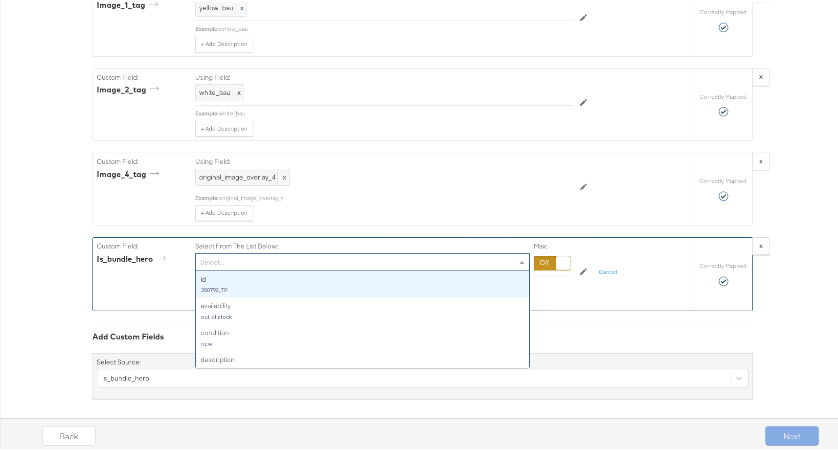
click at [231, 257] on div "Select..." at bounding box center [363, 260] width 334 height 17
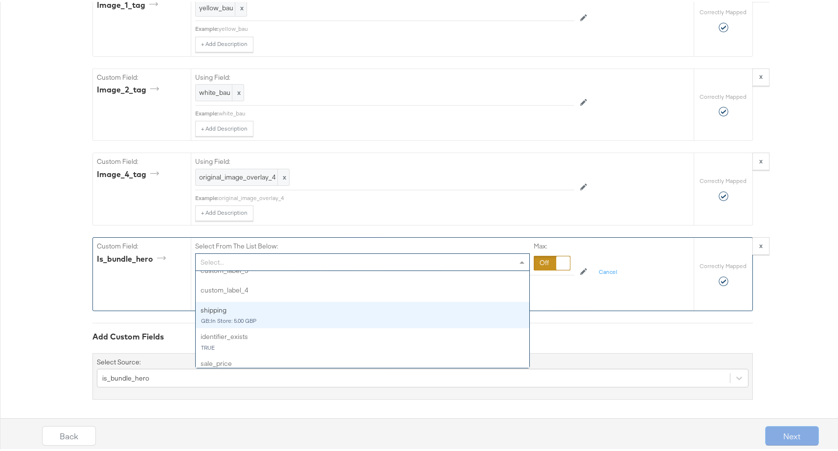
scroll to position [489, 0]
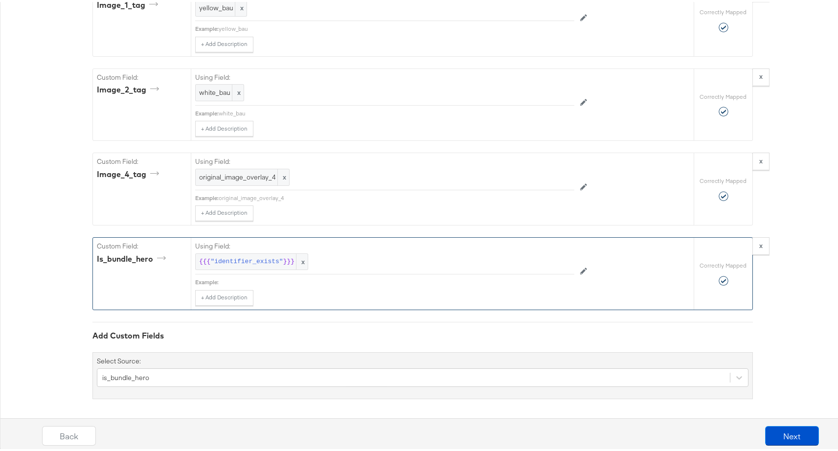
click at [775, 432] on button "Next" at bounding box center [792, 434] width 54 height 20
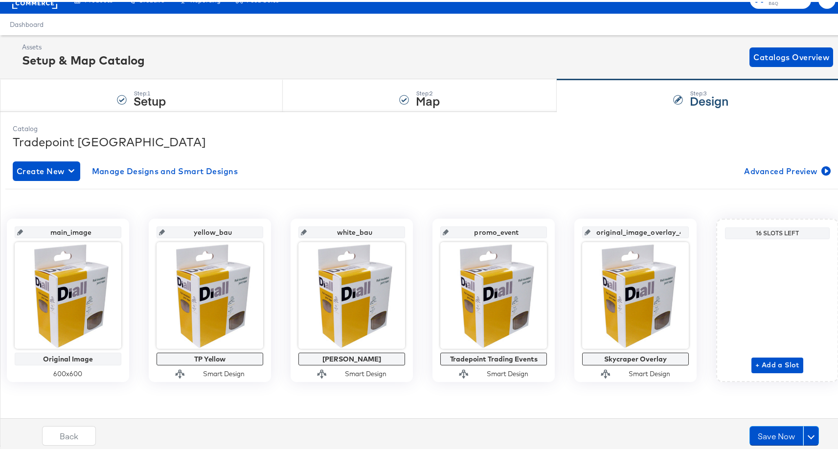
scroll to position [0, 0]
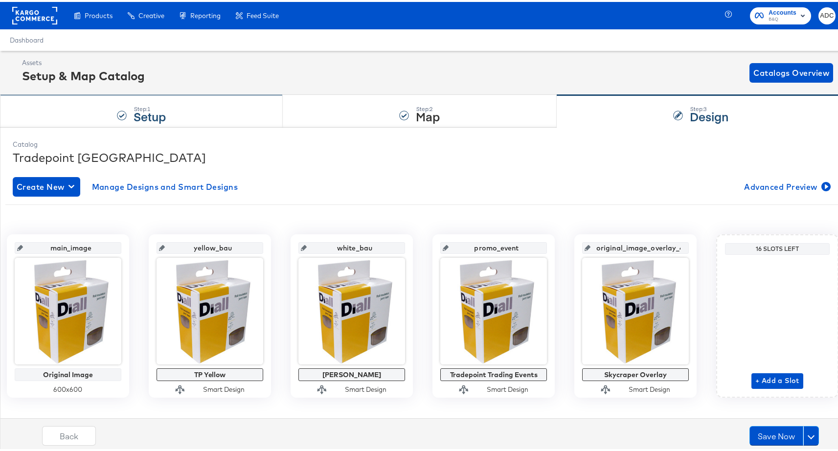
click at [124, 114] on div at bounding box center [122, 114] width 10 height 10
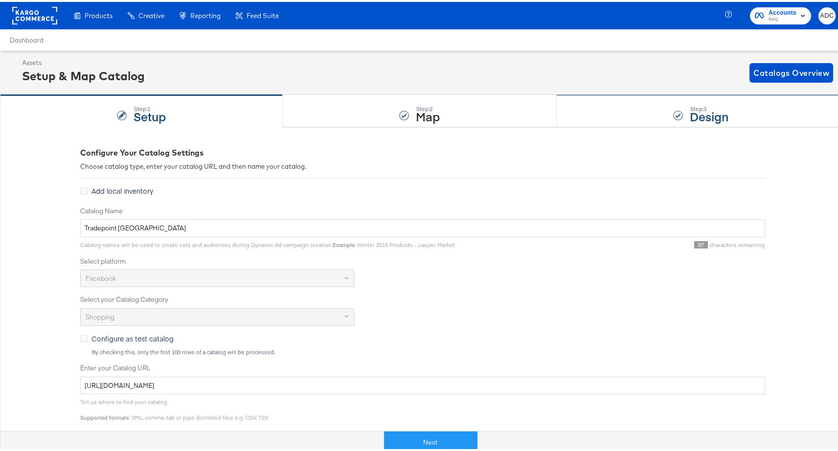
click at [665, 111] on div "Step: 3 Design" at bounding box center [701, 109] width 289 height 32
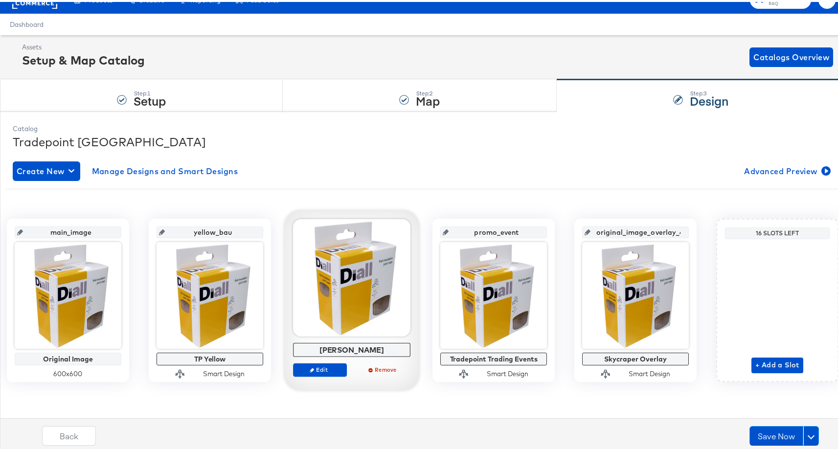
scroll to position [198, 0]
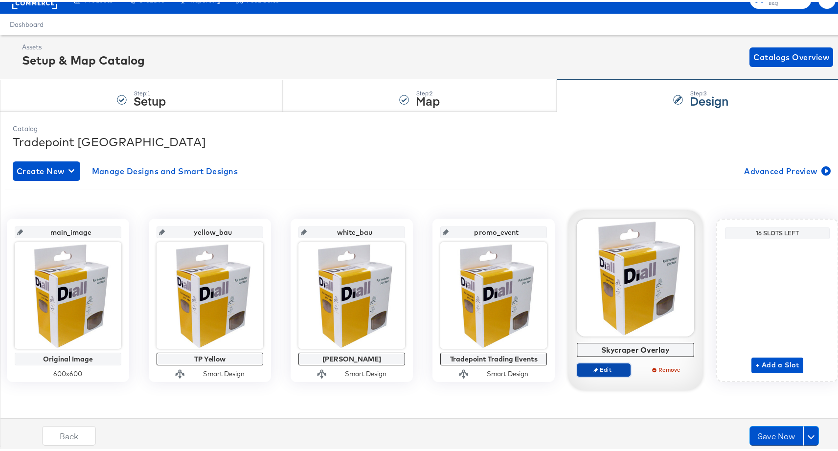
click at [626, 364] on span "Edit" at bounding box center [603, 367] width 45 height 7
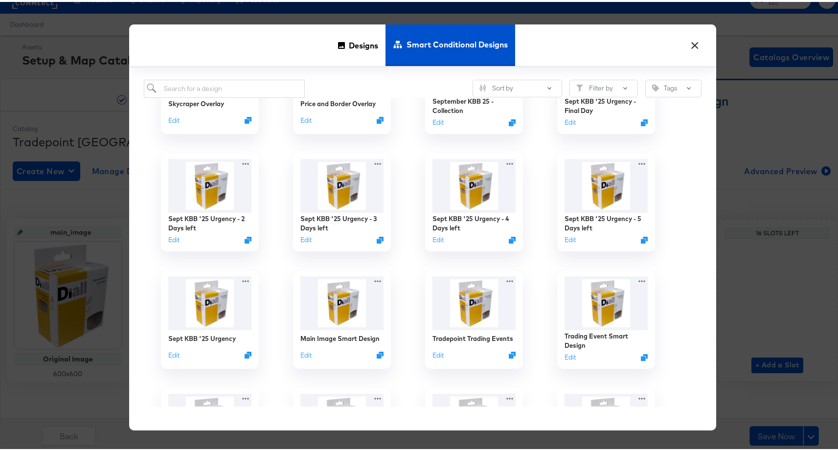
scroll to position [0, 0]
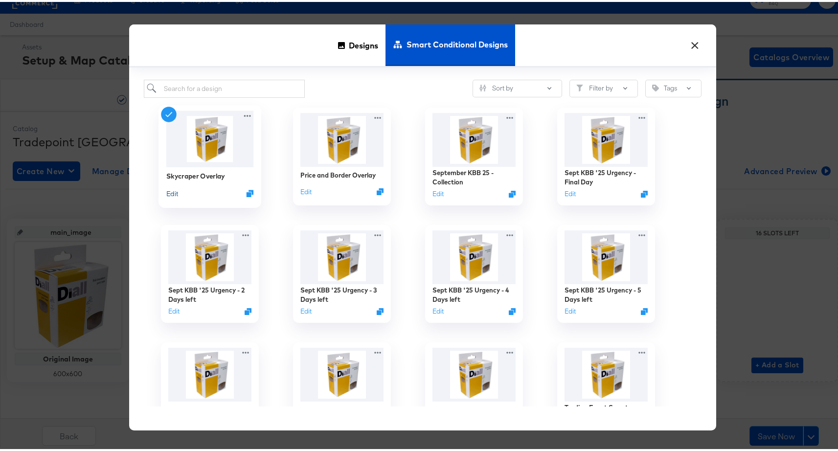
click at [170, 190] on button "Edit" at bounding box center [172, 191] width 12 height 9
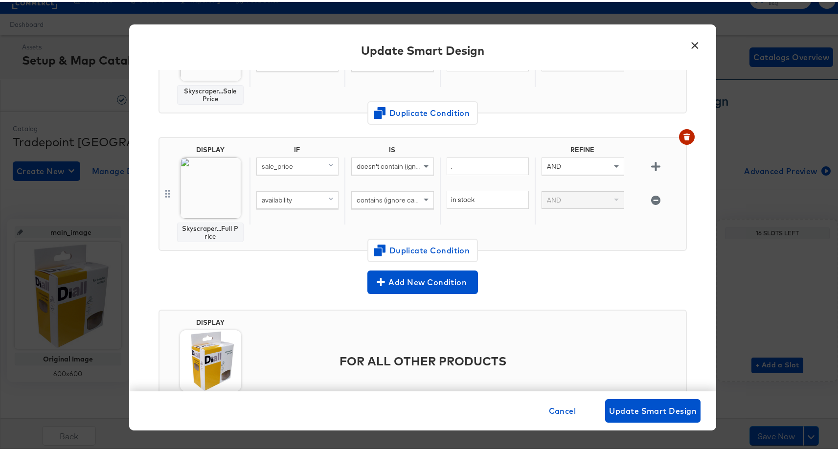
scroll to position [133, 0]
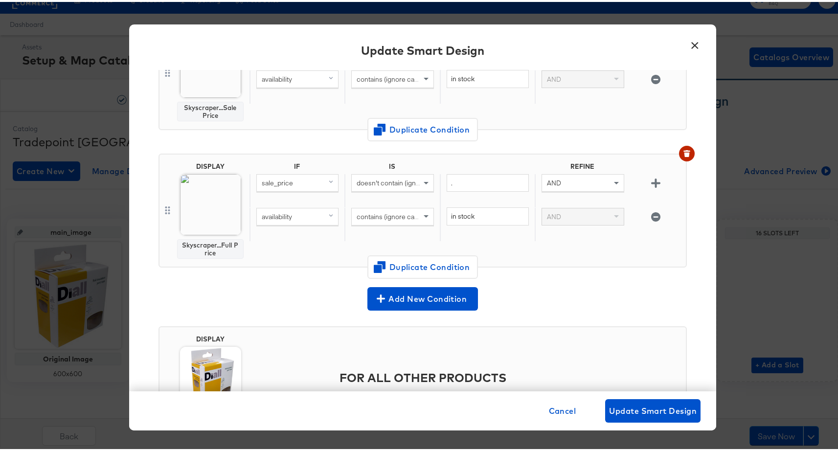
click at [207, 246] on div "Skyscraper...Full Price" at bounding box center [211, 247] width 58 height 16
click at [690, 47] on button "×" at bounding box center [695, 41] width 18 height 18
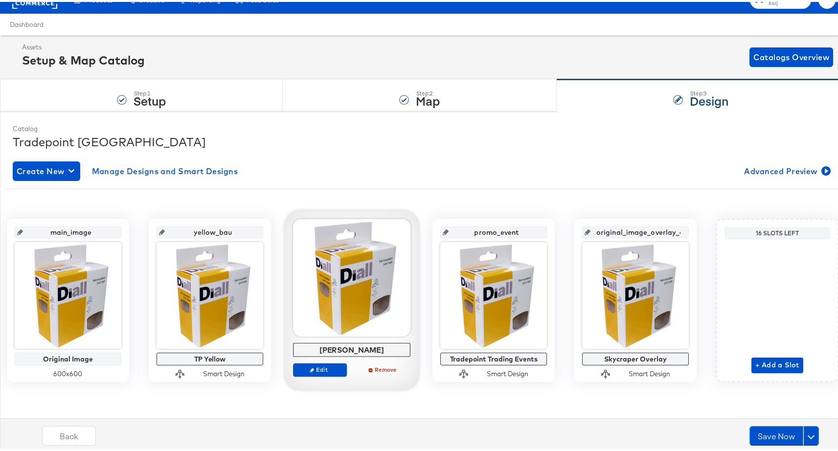
scroll to position [0, 0]
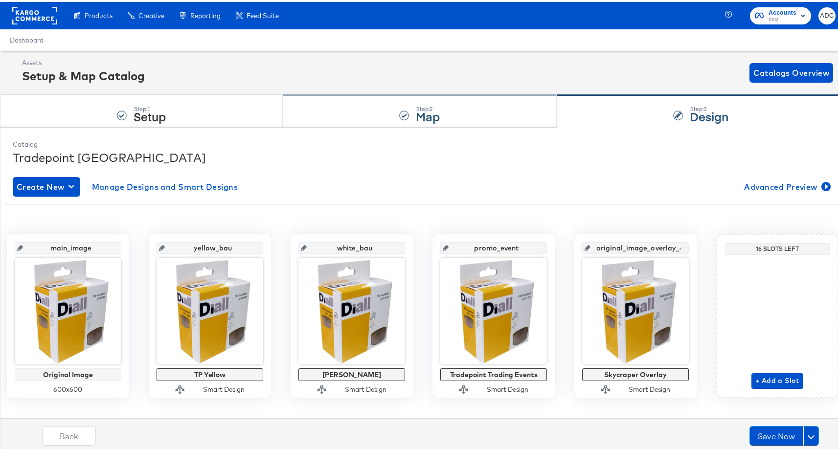
click at [399, 114] on div at bounding box center [404, 114] width 10 height 10
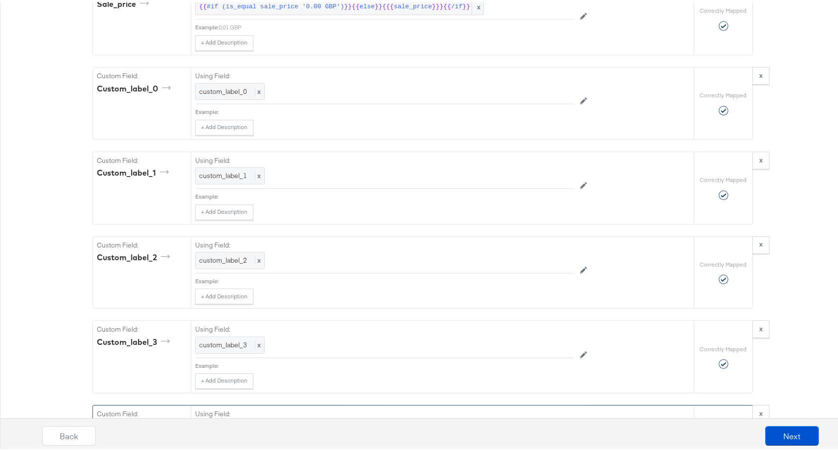
scroll to position [1685, 0]
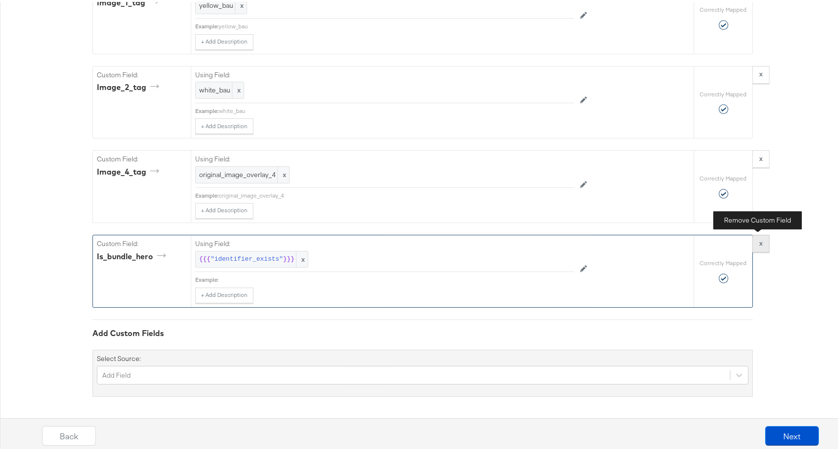
click at [759, 242] on strong "x" at bounding box center [760, 241] width 3 height 9
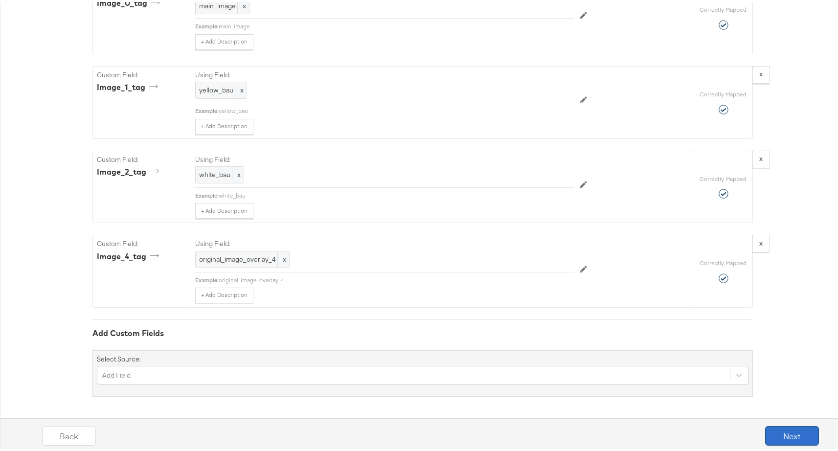
click at [775, 441] on button "Next" at bounding box center [792, 434] width 54 height 20
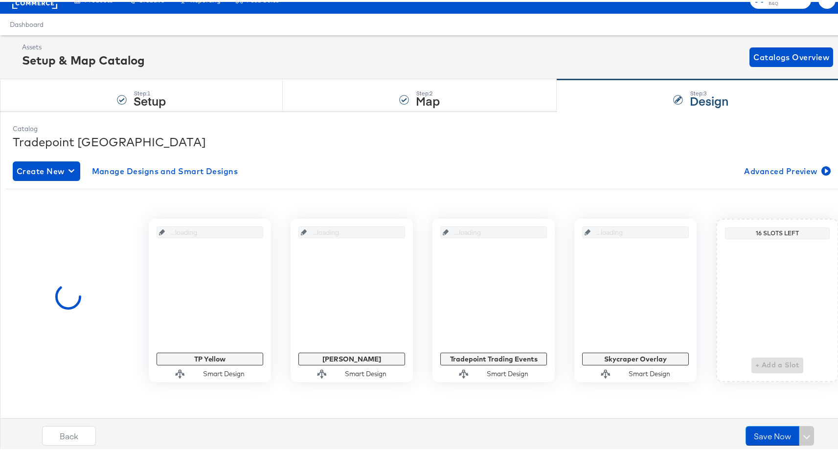
scroll to position [0, 0]
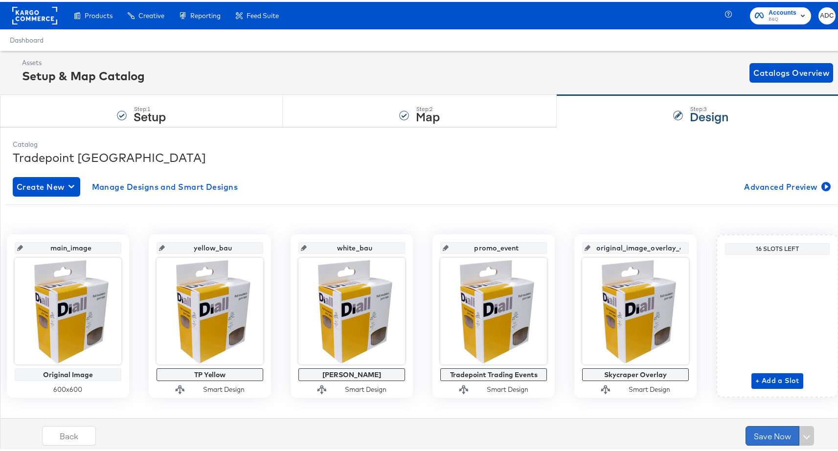
click at [769, 439] on button "Save Now" at bounding box center [773, 434] width 54 height 20
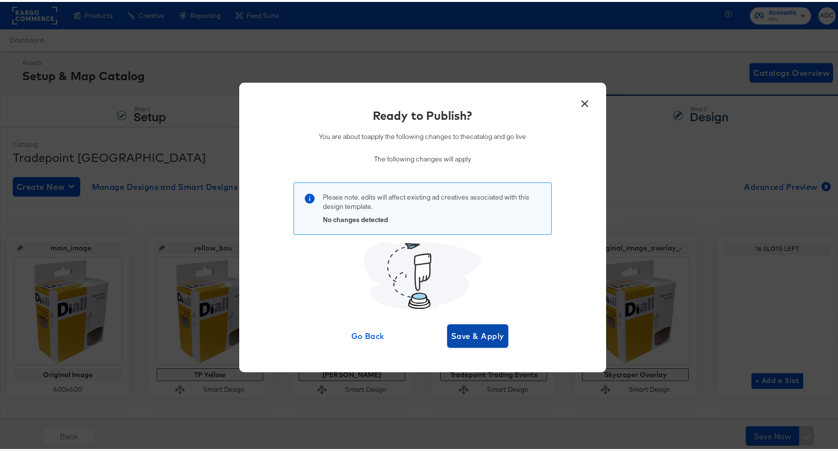
click at [481, 339] on span "Save & Apply" at bounding box center [477, 334] width 53 height 14
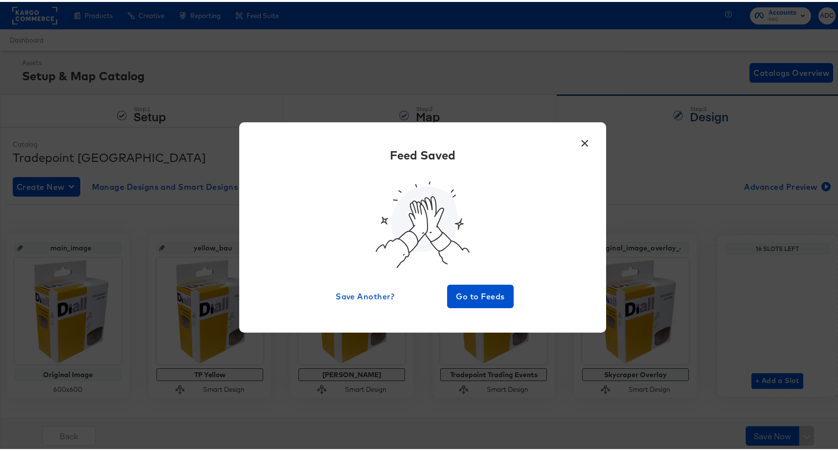
click at [581, 143] on button "×" at bounding box center [585, 139] width 18 height 18
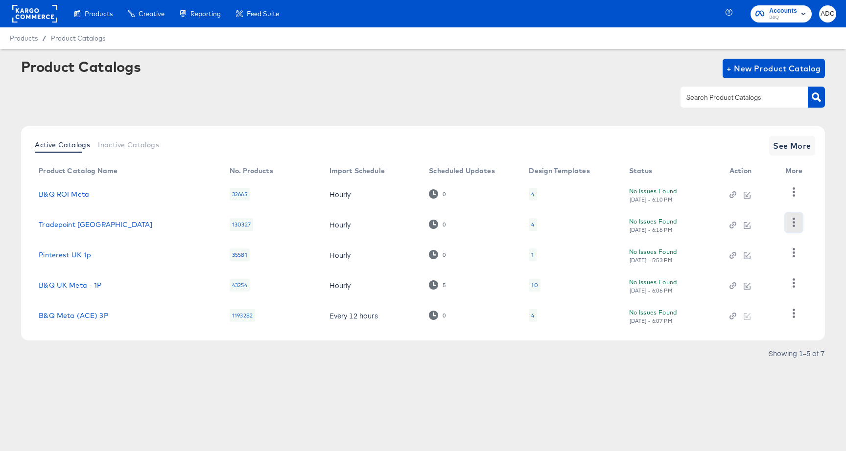
click at [790, 222] on icon "button" at bounding box center [793, 222] width 9 height 9
click at [768, 257] on div "HUD Checks (Internal)" at bounding box center [753, 259] width 98 height 16
